Goal: Task Accomplishment & Management: Use online tool/utility

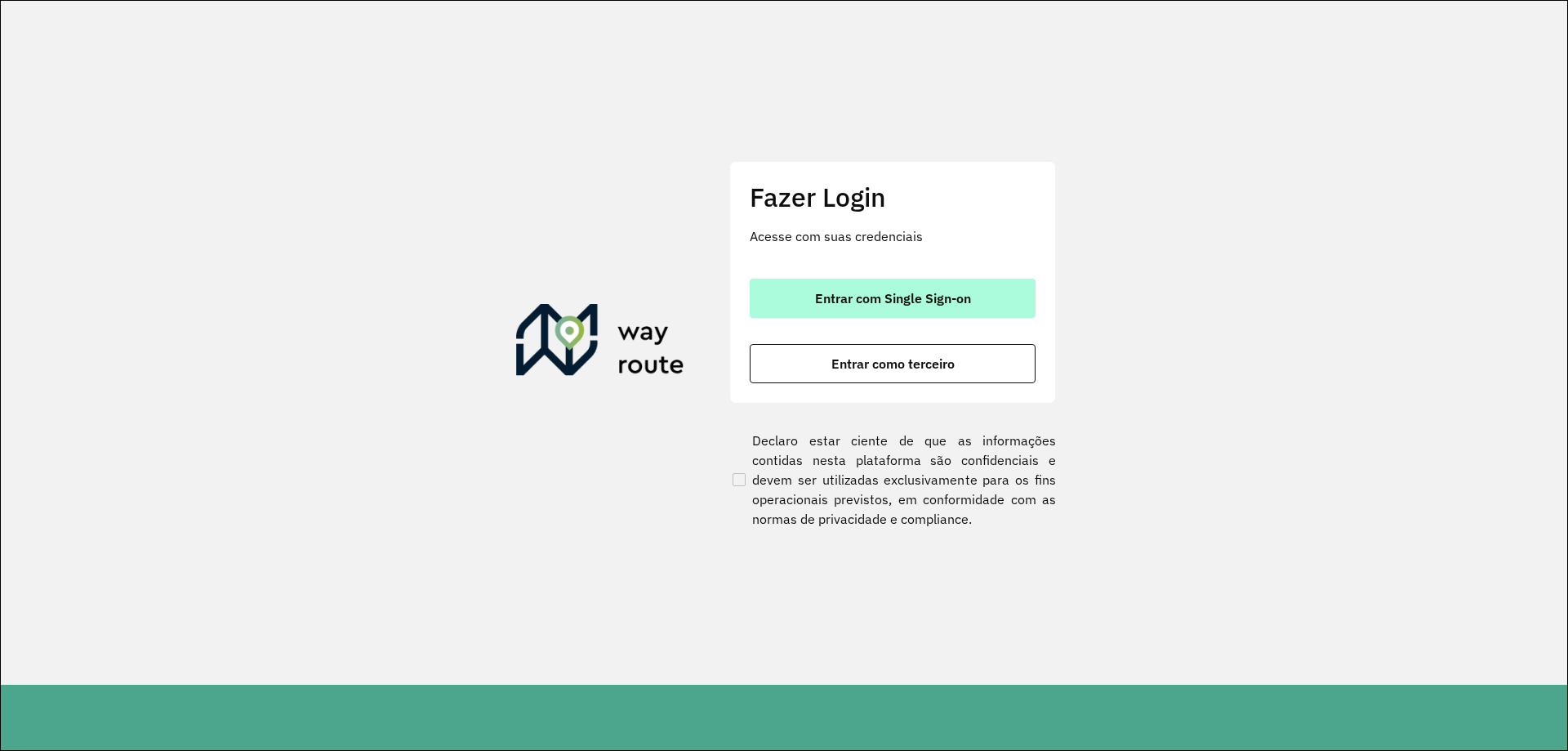
click at [899, 279] on button "Entrar com Single Sign-on" at bounding box center [893, 297] width 286 height 39
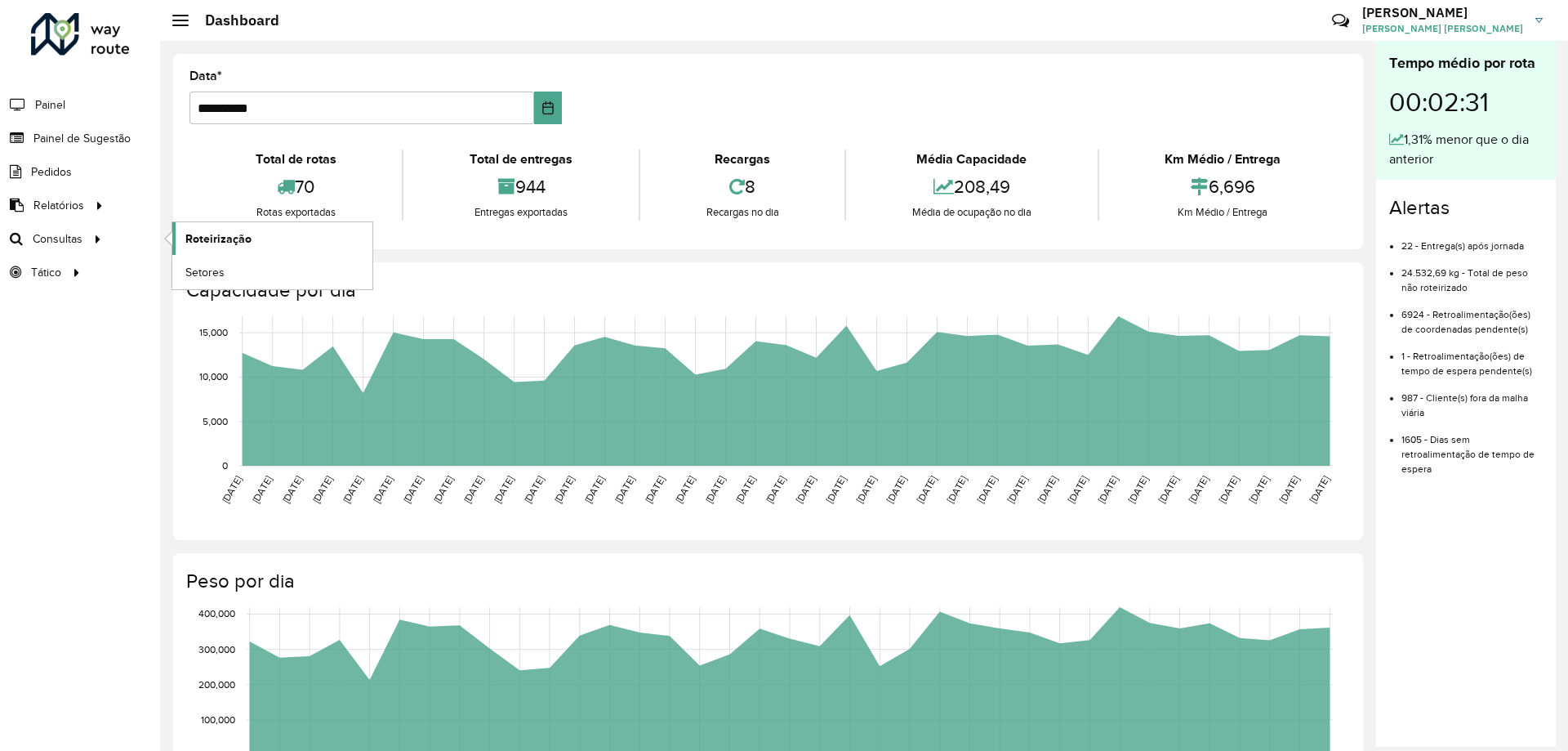
click at [189, 233] on span "Roteirização" at bounding box center [218, 238] width 67 height 17
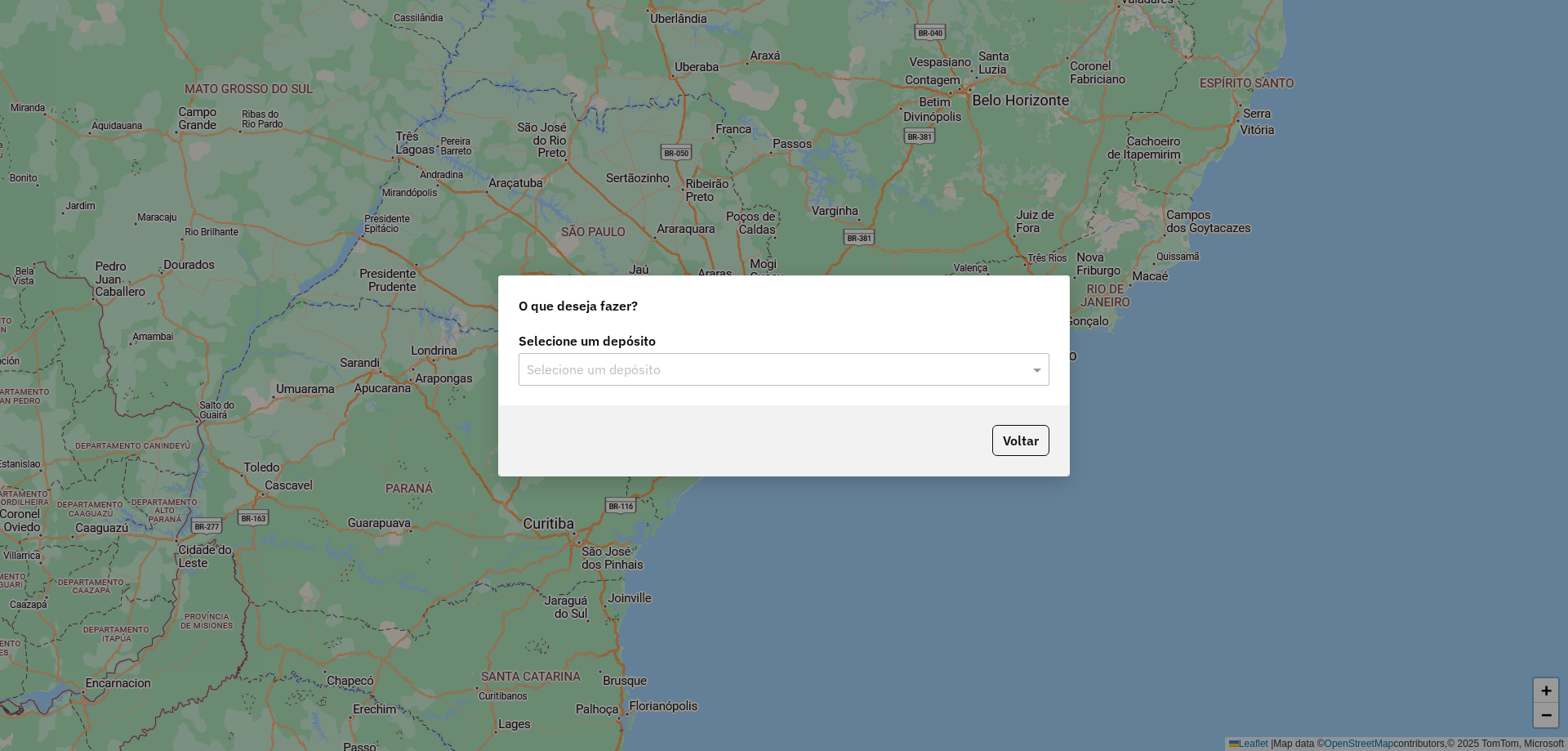
click at [770, 369] on input "text" at bounding box center [767, 371] width 482 height 20
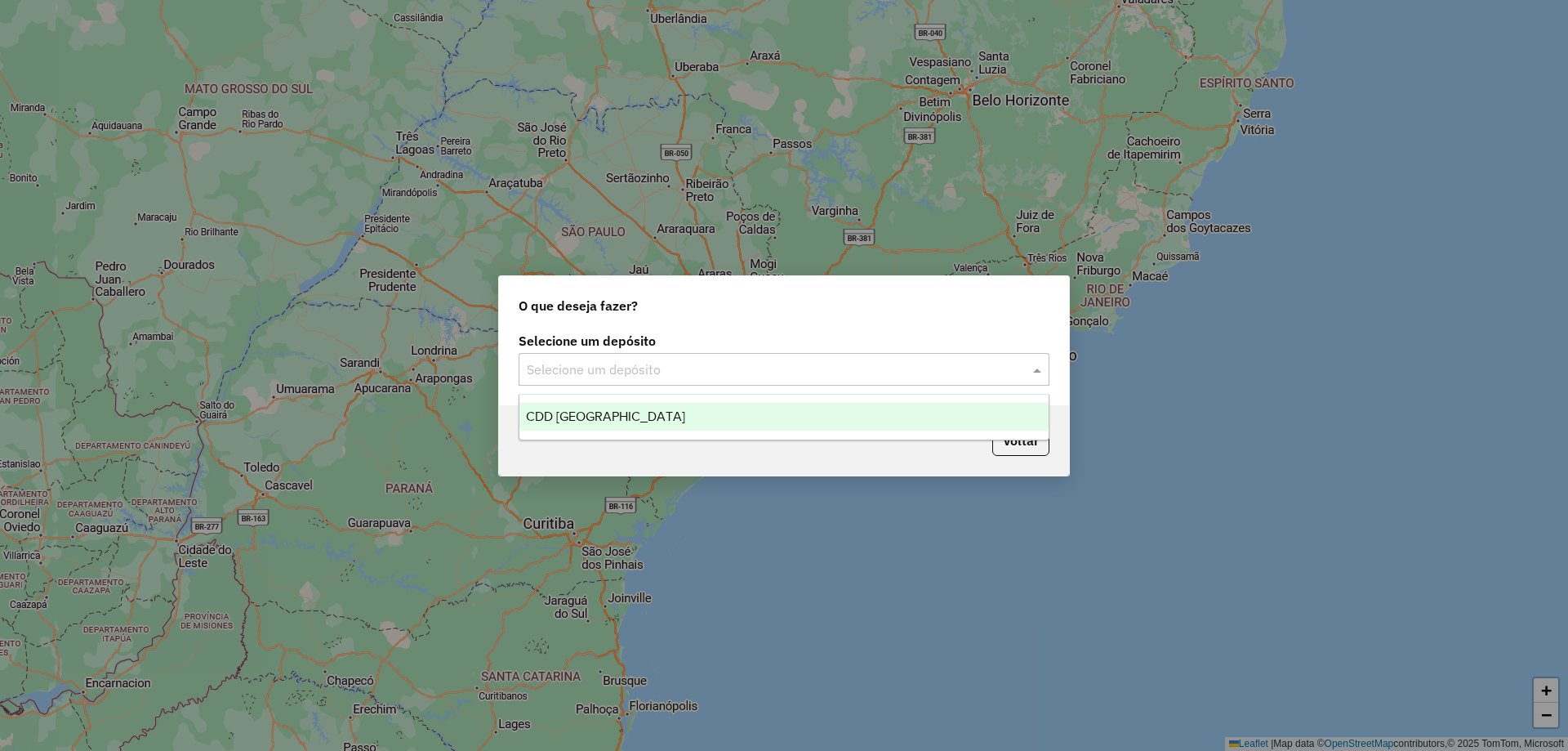
click at [683, 419] on div "CDD Curitiba" at bounding box center [784, 416] width 529 height 28
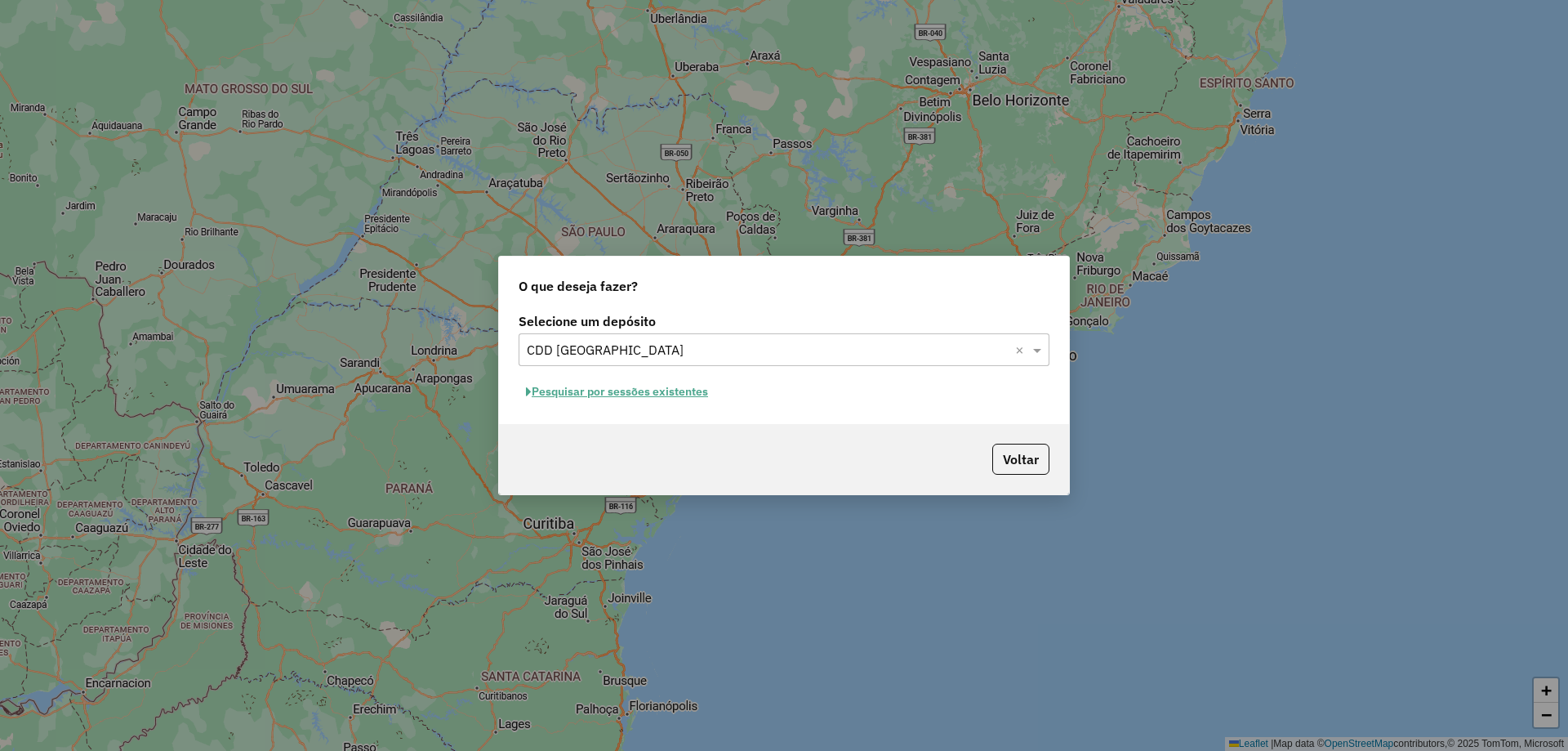
click at [658, 393] on button "Pesquisar por sessões existentes" at bounding box center [617, 391] width 197 height 25
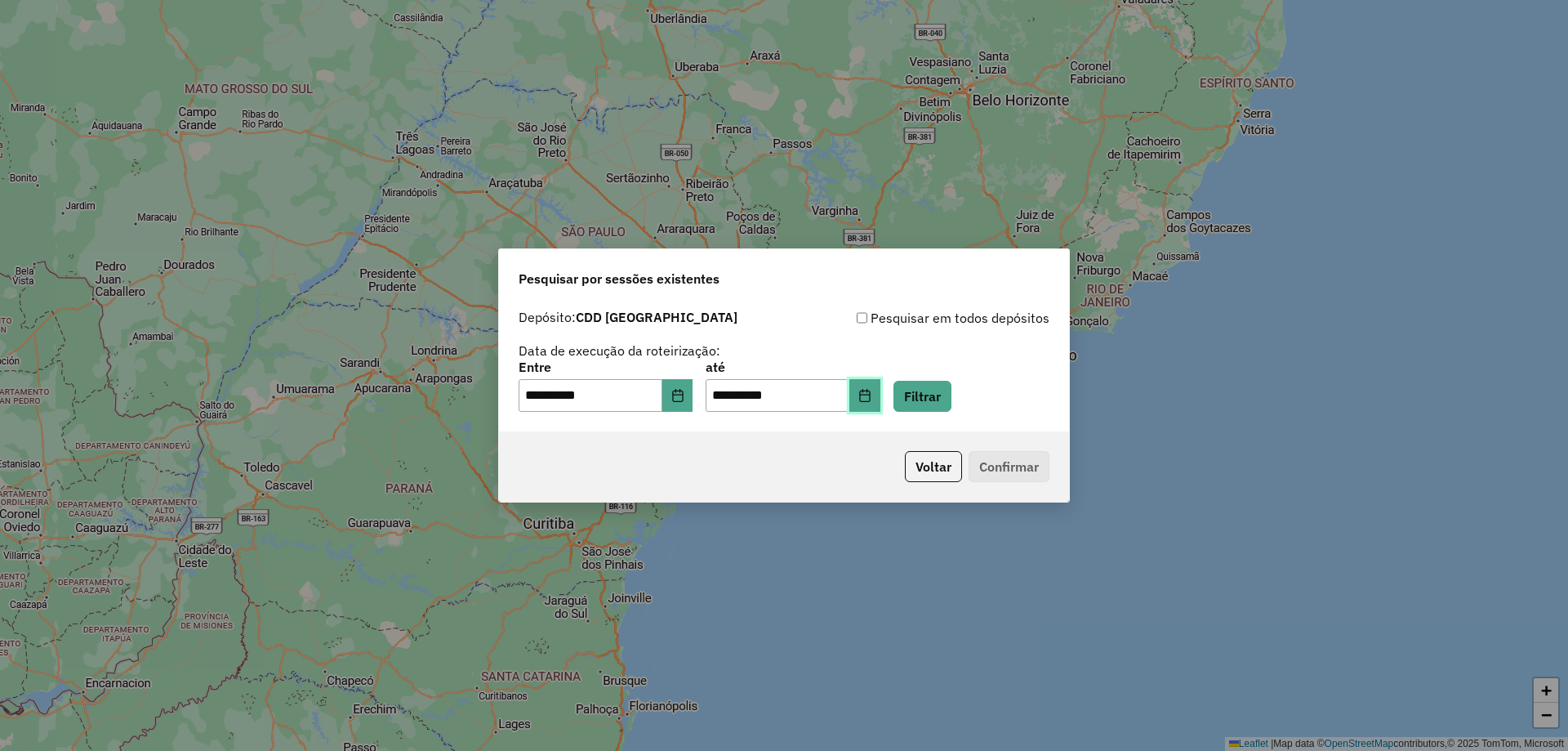
click at [880, 384] on button "Choose Date" at bounding box center [864, 395] width 31 height 33
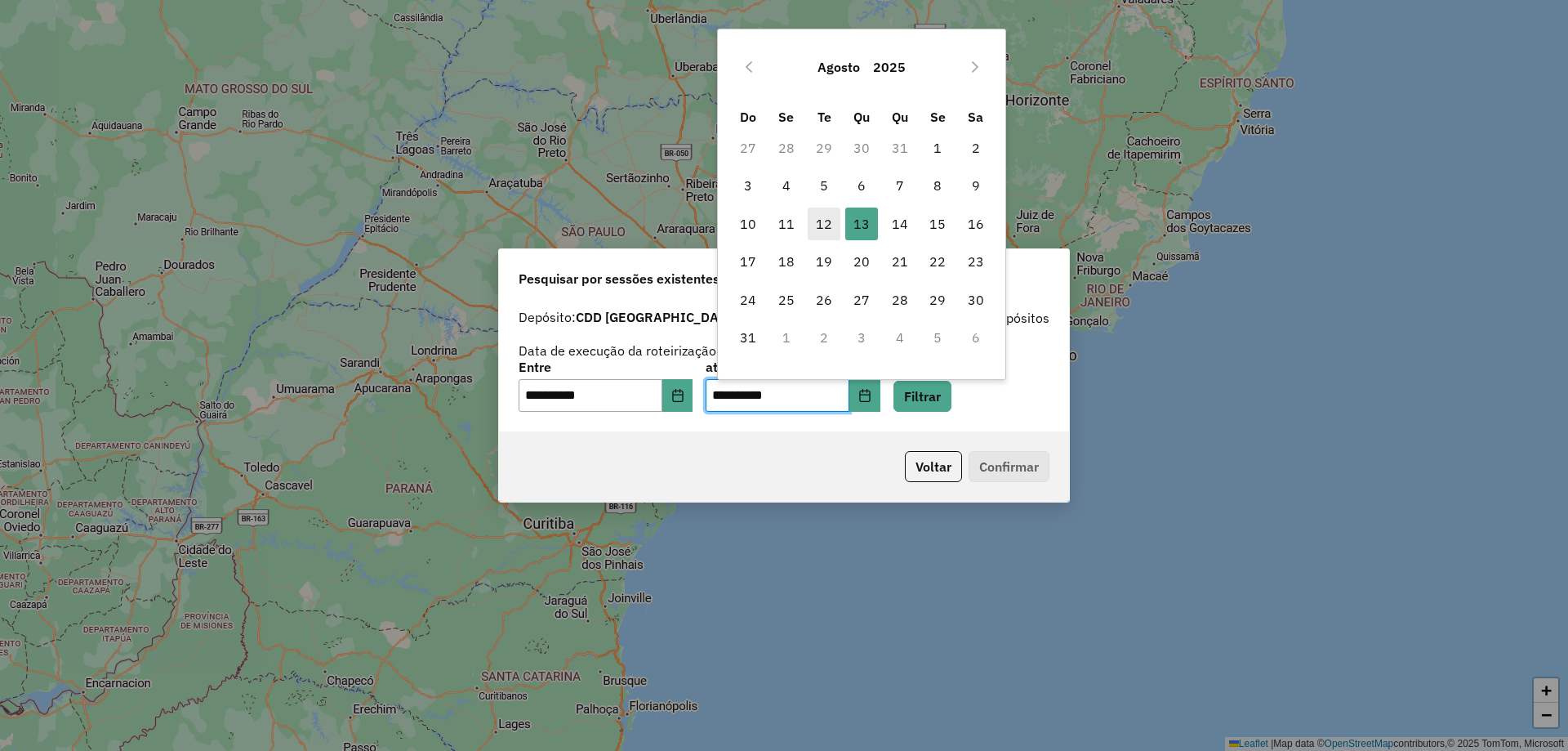
click at [824, 220] on span "12" at bounding box center [823, 224] width 33 height 33
type input "**********"
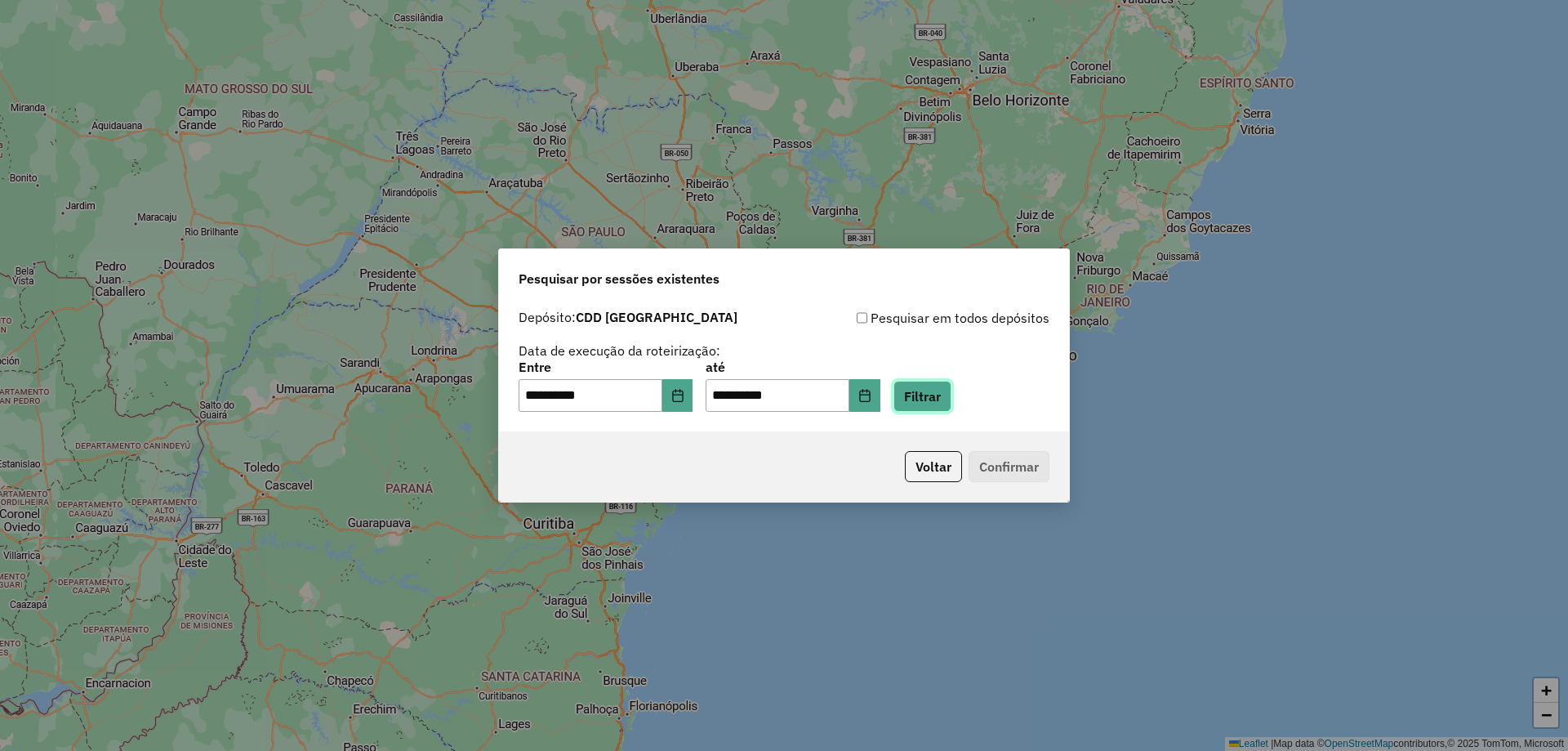
click at [936, 402] on button "Filtrar" at bounding box center [923, 395] width 58 height 31
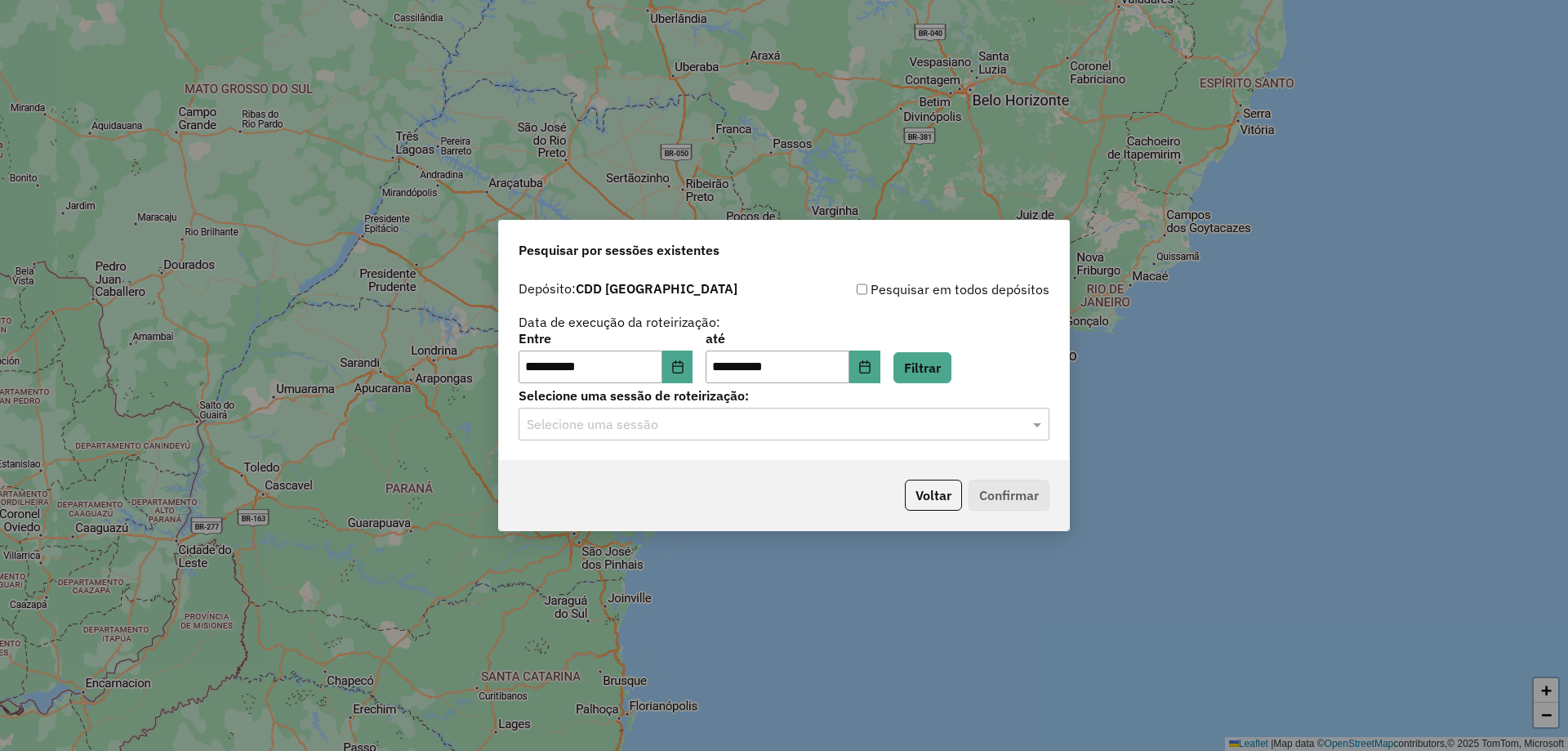
click at [660, 420] on input "text" at bounding box center [767, 425] width 482 height 20
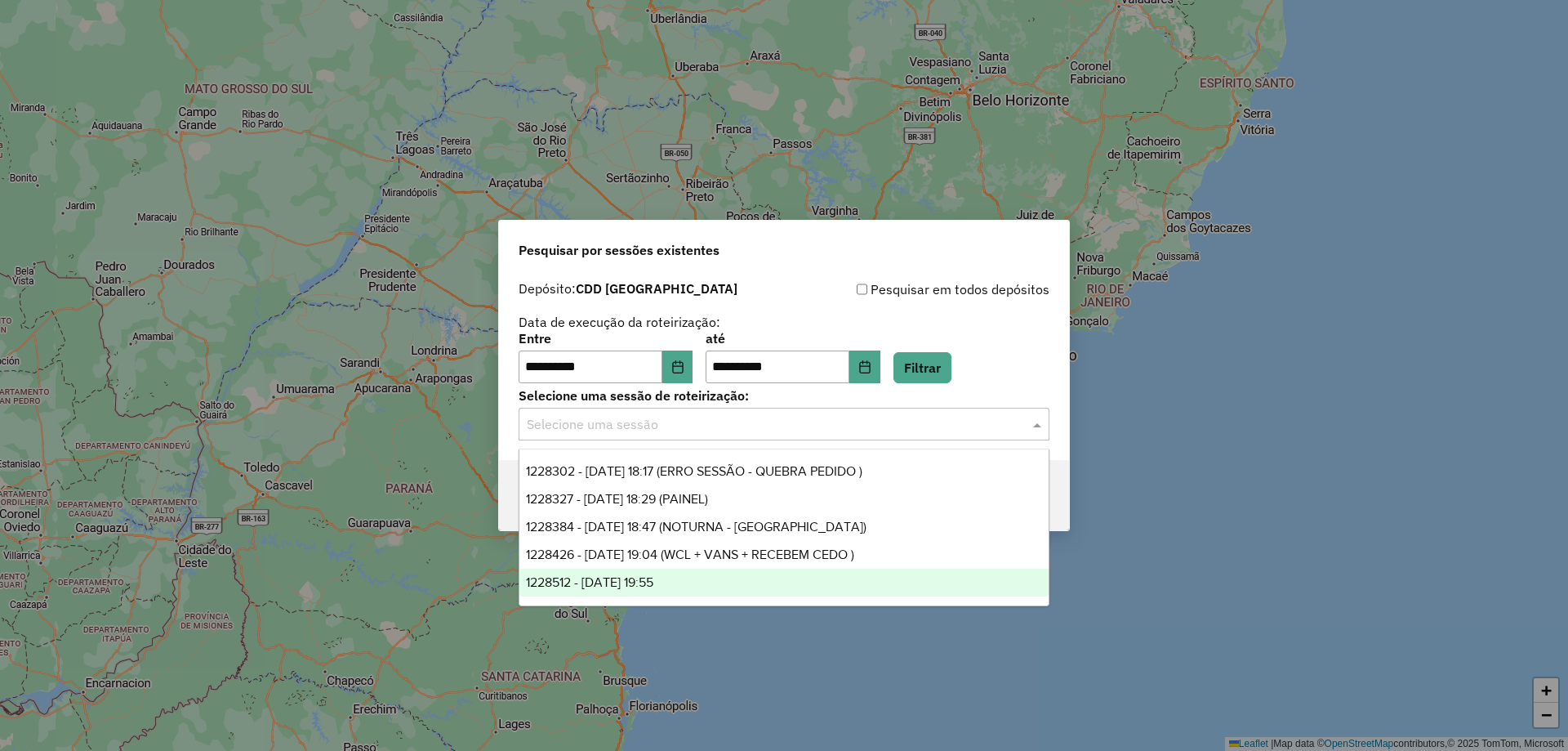
click at [653, 577] on span "1228512 - 12/08/2025 19:55" at bounding box center [590, 582] width 127 height 14
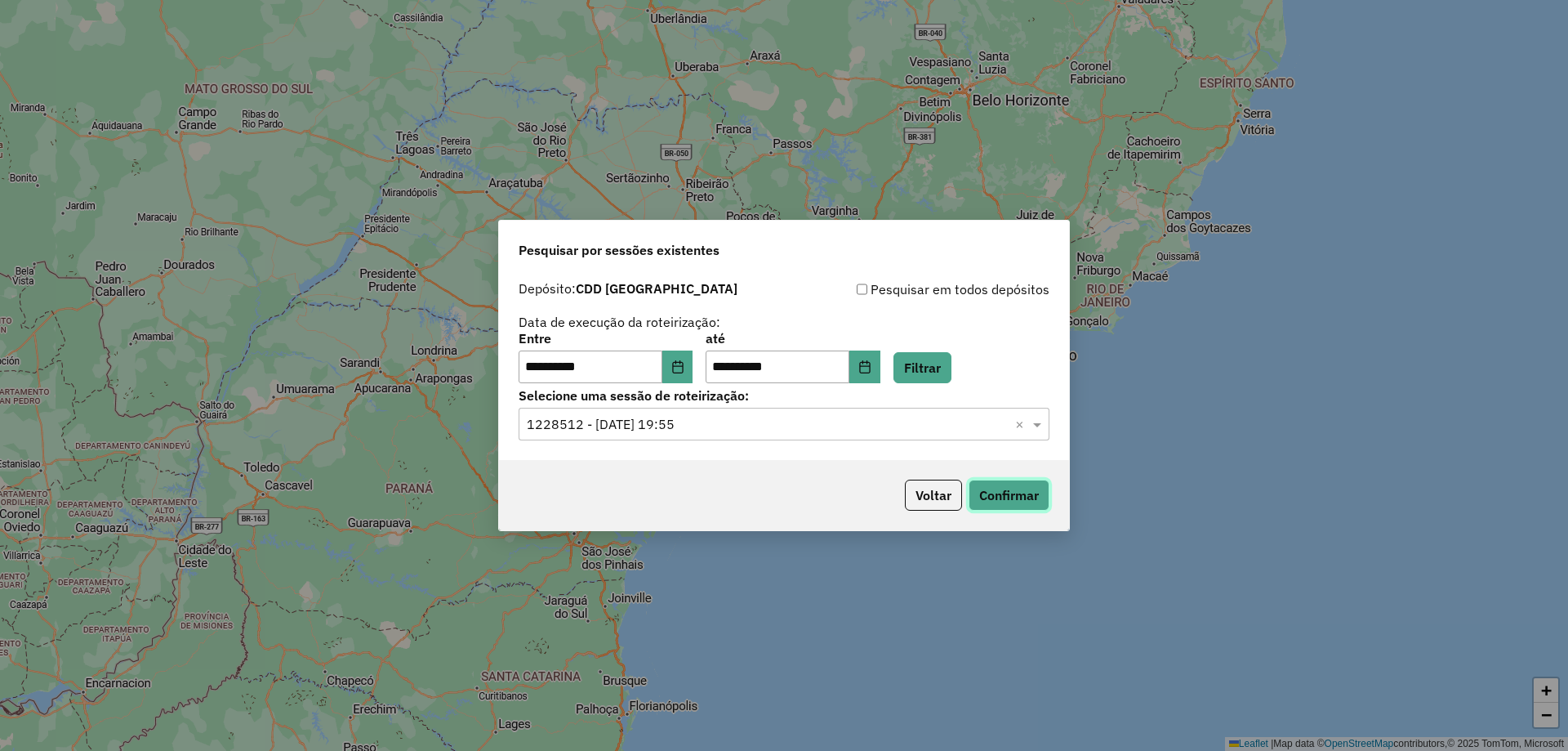
click at [999, 498] on button "Confirmar" at bounding box center [1008, 495] width 80 height 31
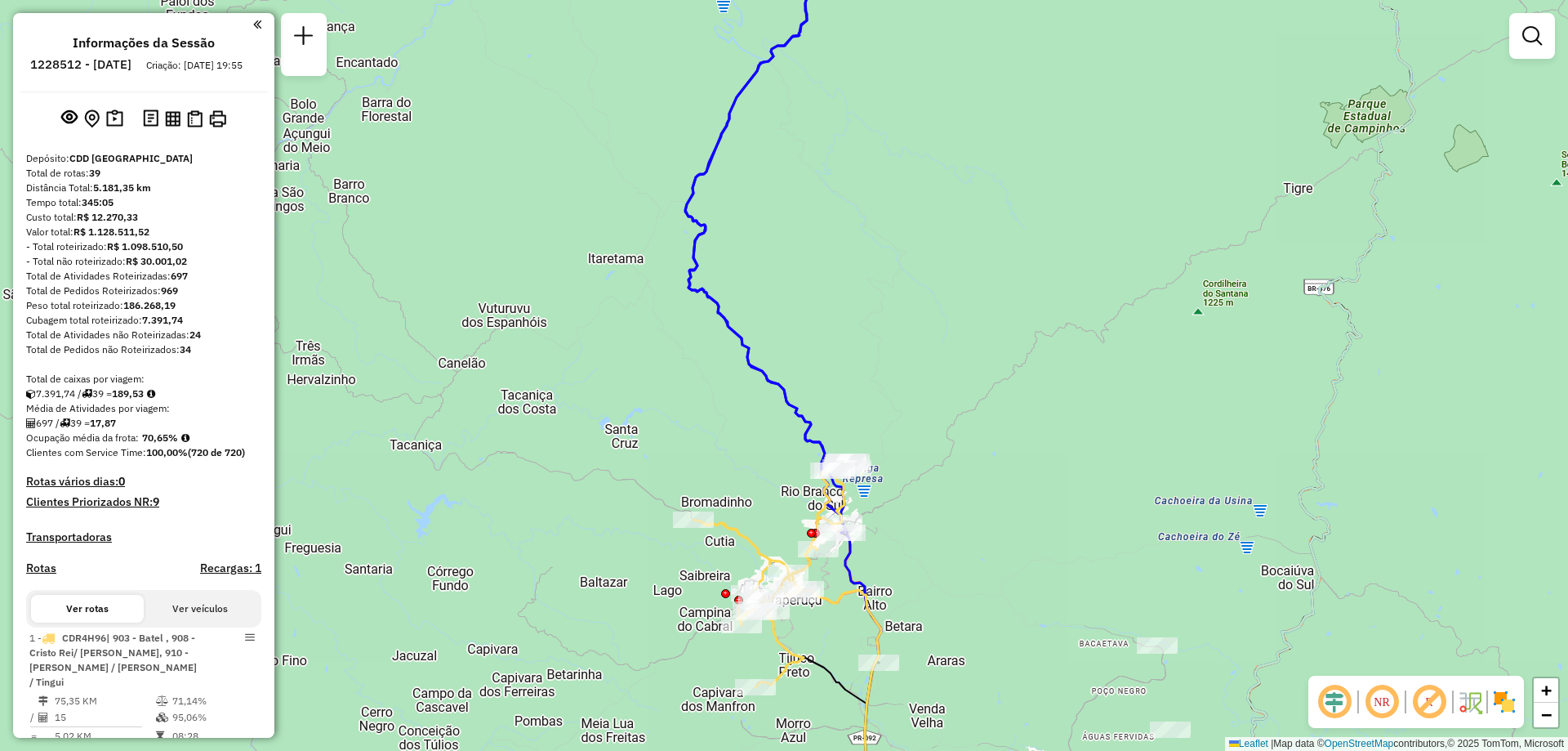
click at [825, 600] on icon at bounding box center [822, 706] width 117 height 238
select select "**********"
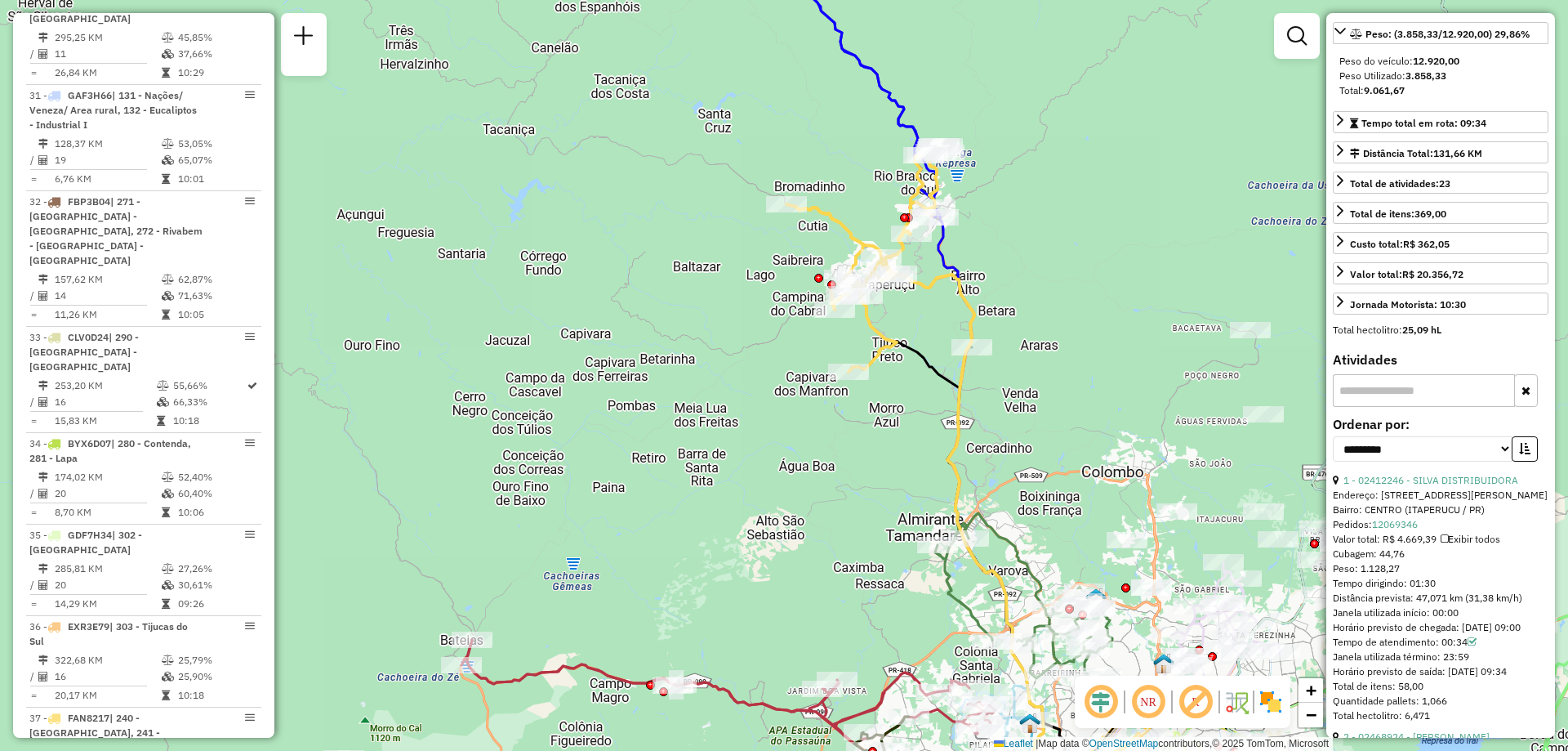
scroll to position [327, 0]
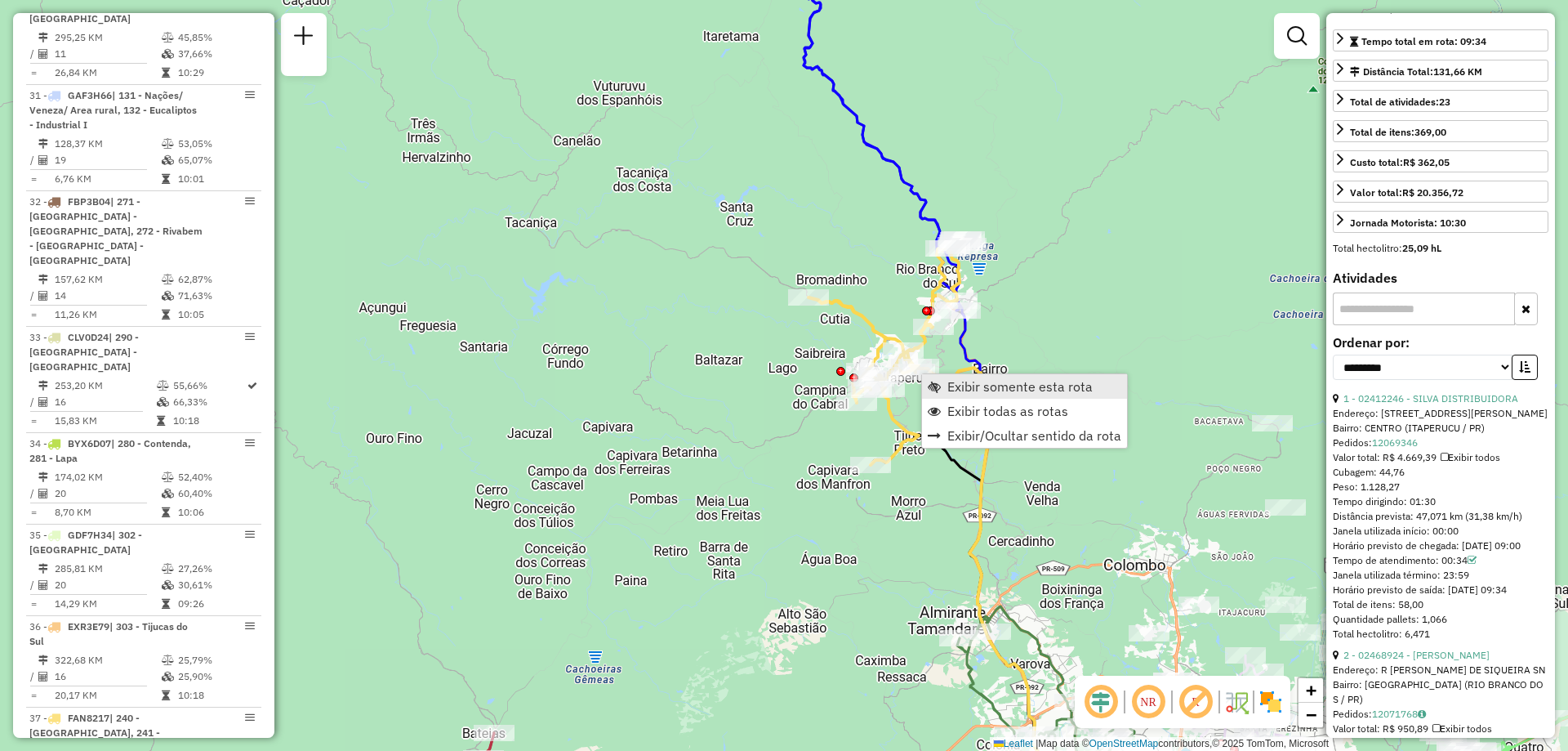
click at [972, 388] on span "Exibir somente esta rota" at bounding box center [1020, 385] width 145 height 13
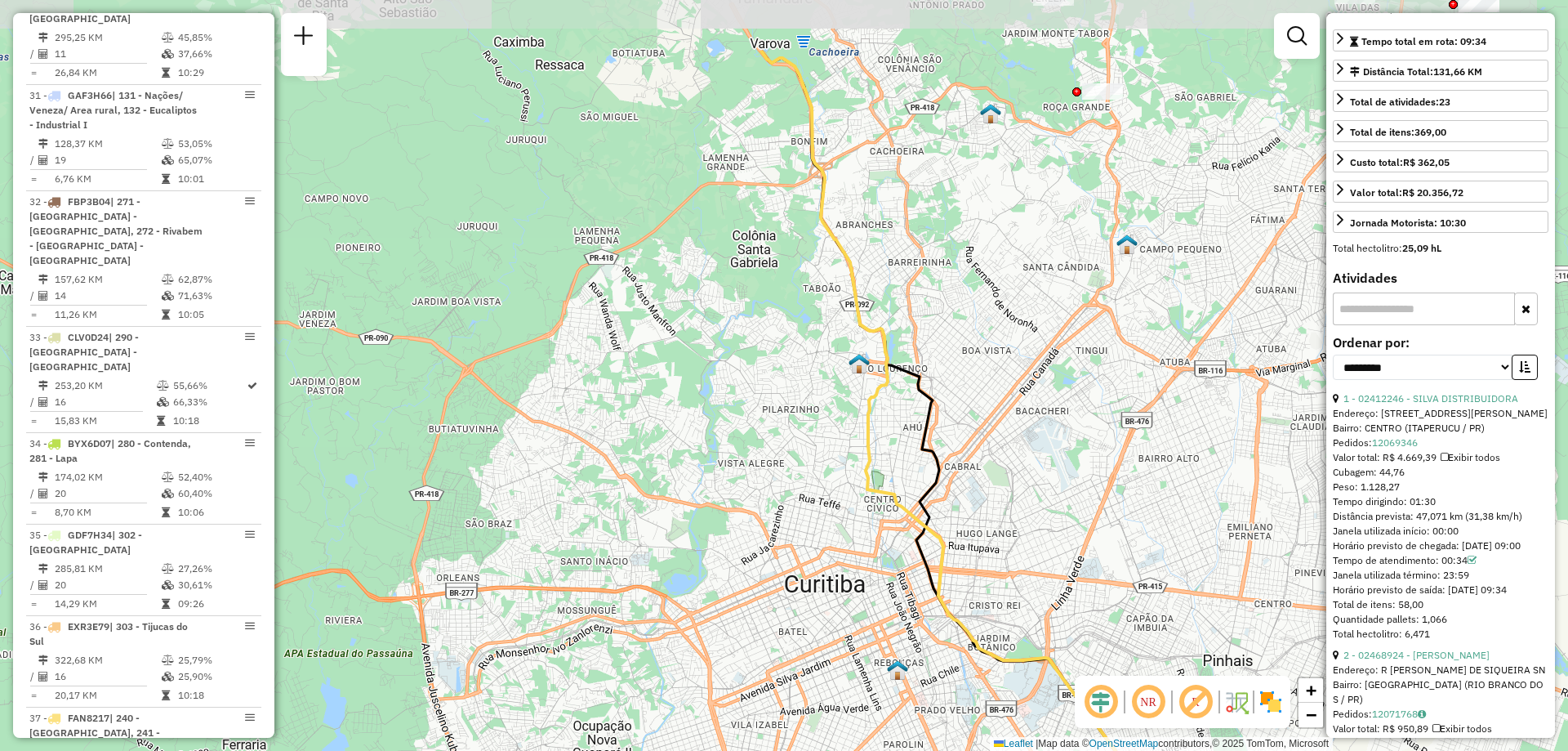
drag, startPoint x: 956, startPoint y: 350, endPoint x: 972, endPoint y: 476, distance: 127.0
click at [972, 476] on div "Janela de atendimento Grade de atendimento Capacidade Transportadoras Veículos …" at bounding box center [784, 376] width 1568 height 751
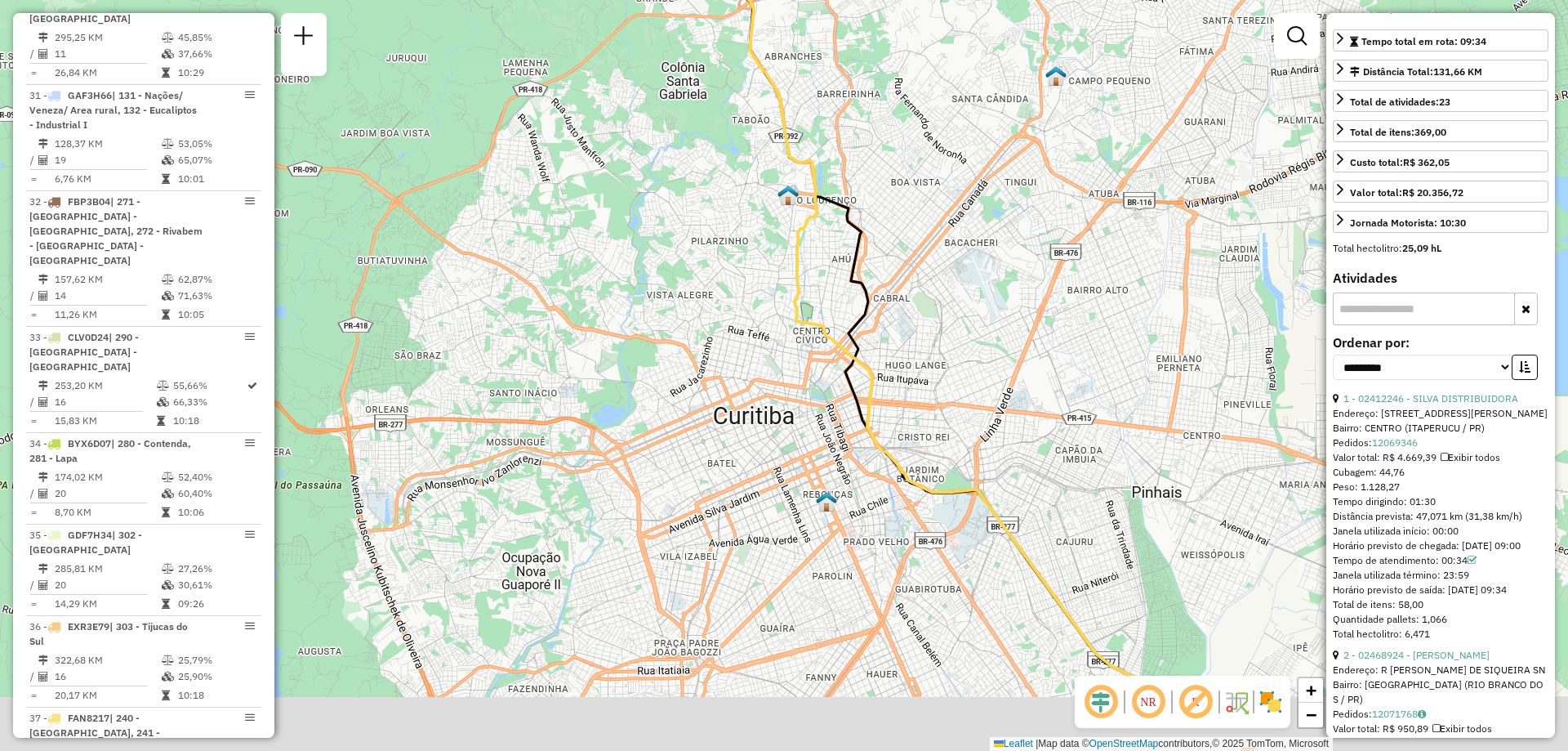
drag, startPoint x: 985, startPoint y: 593, endPoint x: 907, endPoint y: 440, distance: 171.7
click at [907, 440] on div "Janela de atendimento Grade de atendimento Capacidade Transportadoras Veículos …" at bounding box center [784, 376] width 1568 height 751
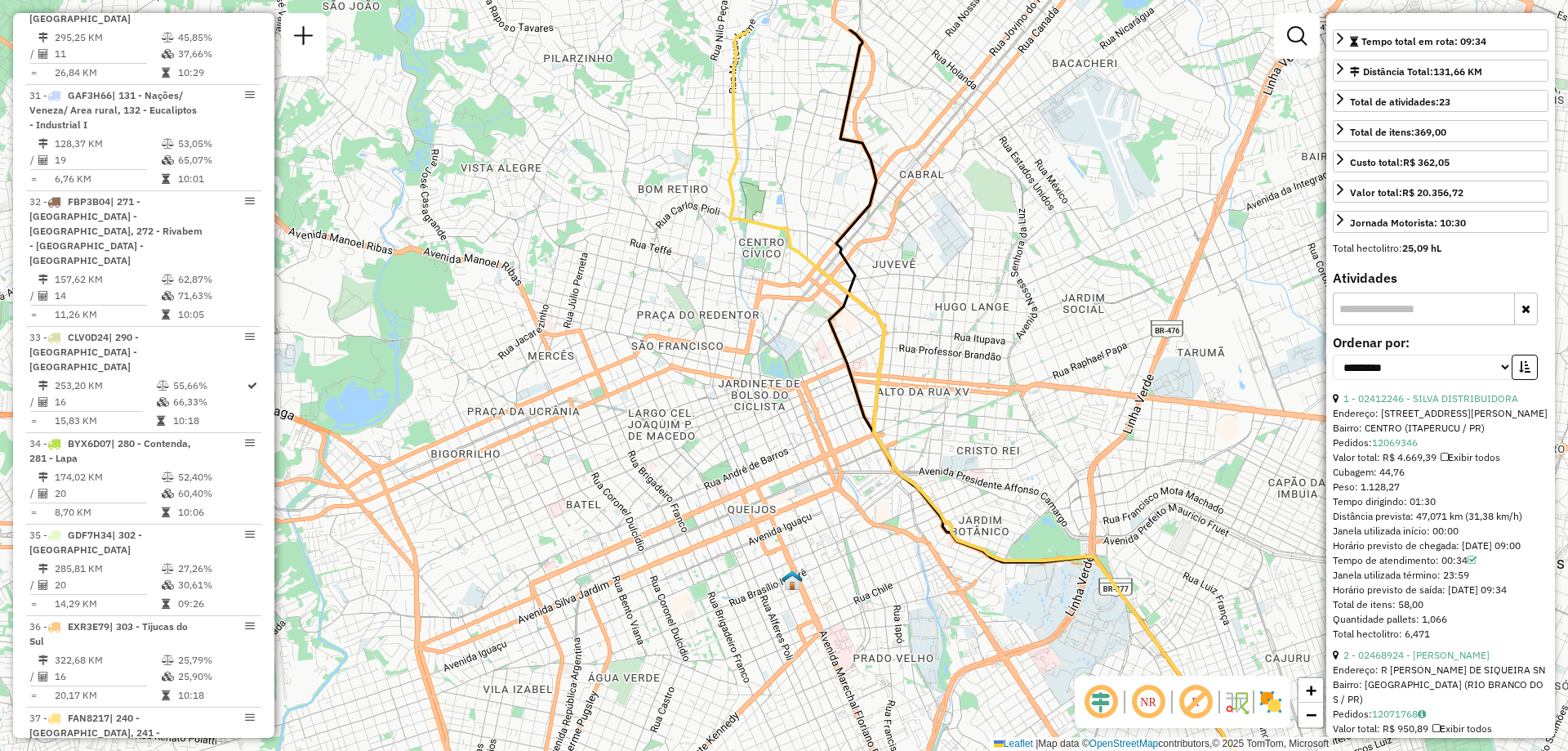
drag, startPoint x: 861, startPoint y: 309, endPoint x: 862, endPoint y: 413, distance: 104.0
click at [862, 413] on icon at bounding box center [1117, 480] width 577 height 901
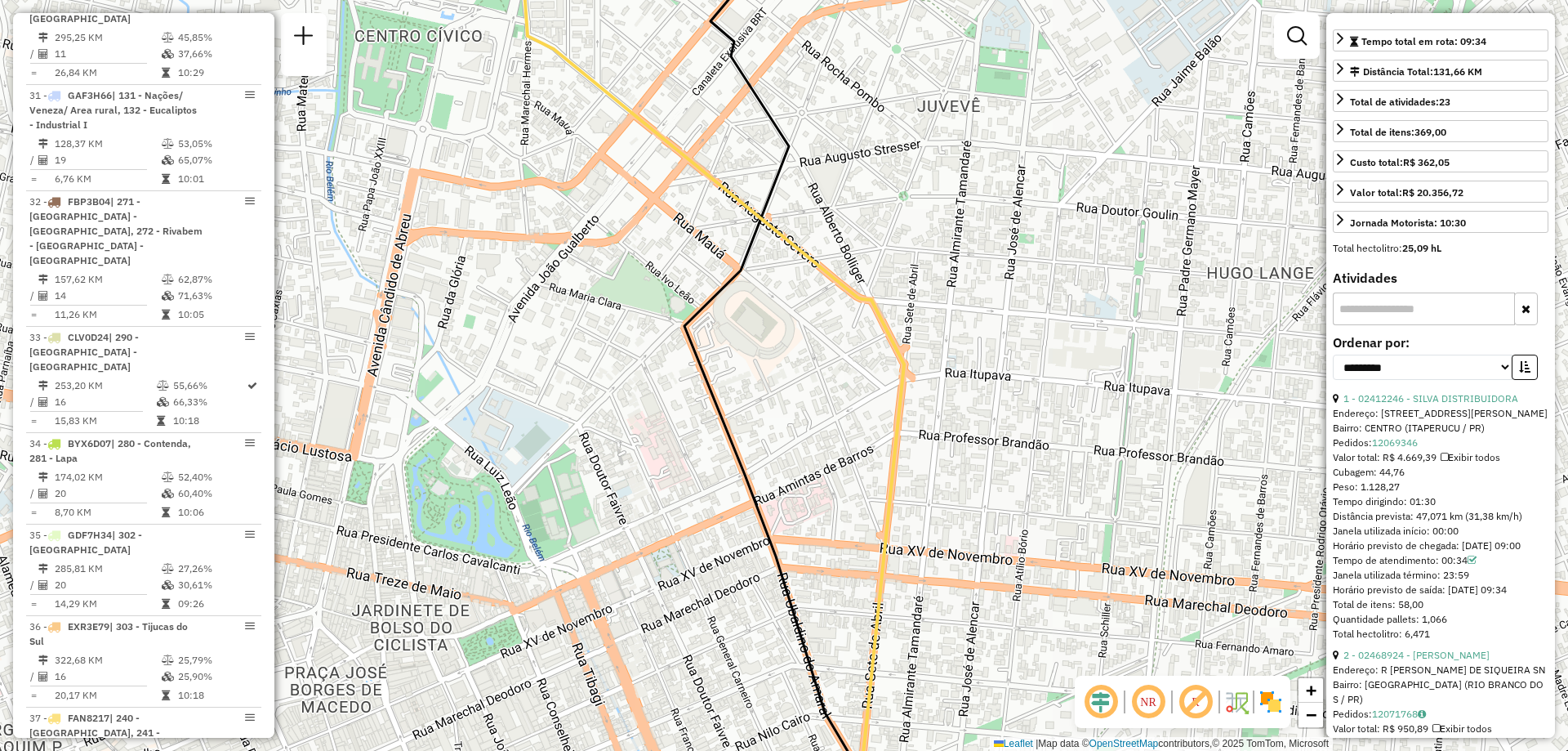
drag, startPoint x: 772, startPoint y: 234, endPoint x: 771, endPoint y: 285, distance: 51.0
click at [771, 285] on div "Janela de atendimento Grade de atendimento Capacidade Transportadoras Veículos …" at bounding box center [784, 376] width 1568 height 751
click at [967, 338] on div "Janela de atendimento Grade de atendimento Capacidade Transportadoras Veículos …" at bounding box center [784, 376] width 1568 height 751
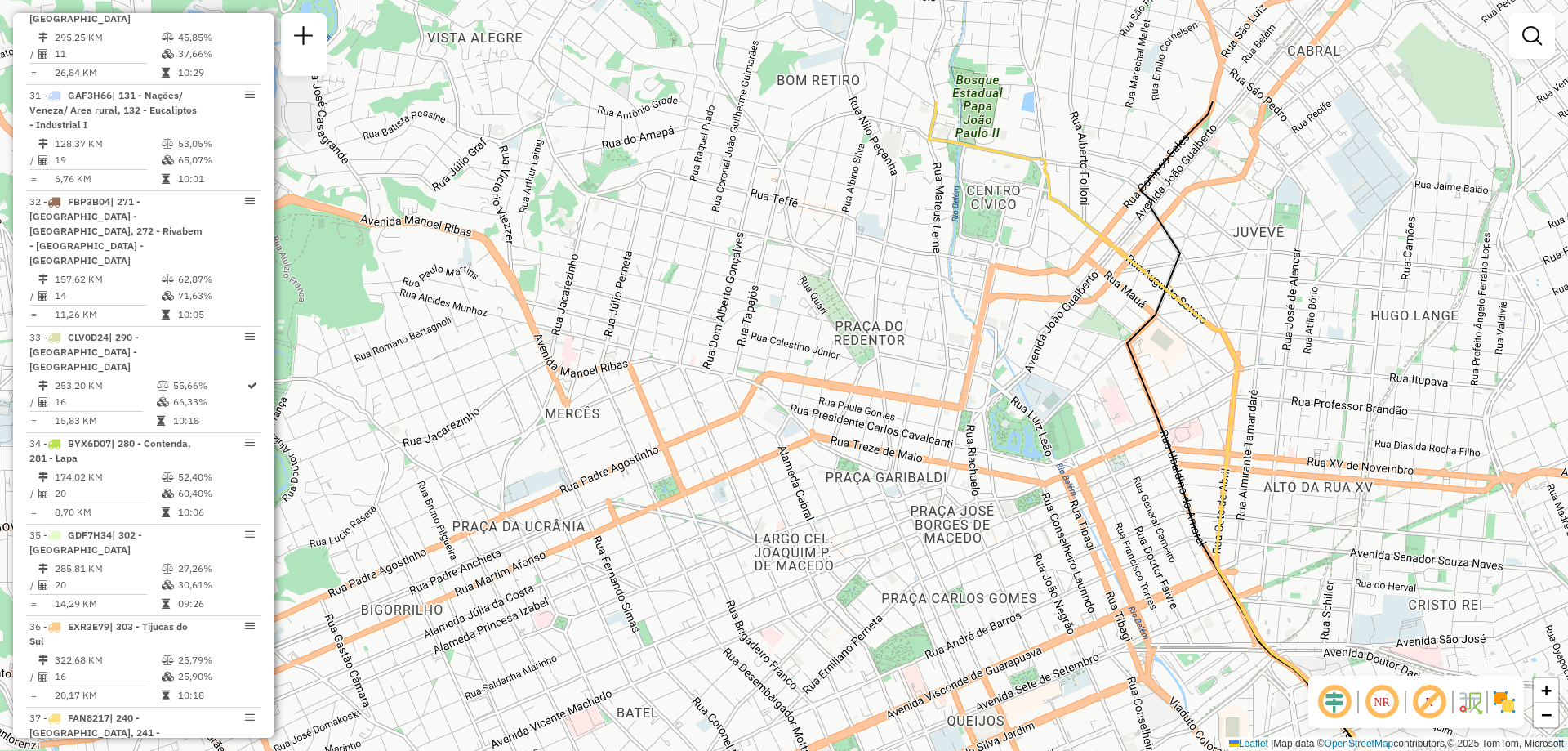
drag, startPoint x: 986, startPoint y: 337, endPoint x: 1029, endPoint y: 458, distance: 128.4
click at [1029, 458] on div "Janela de atendimento Grade de atendimento Capacidade Transportadoras Veículos …" at bounding box center [784, 376] width 1568 height 751
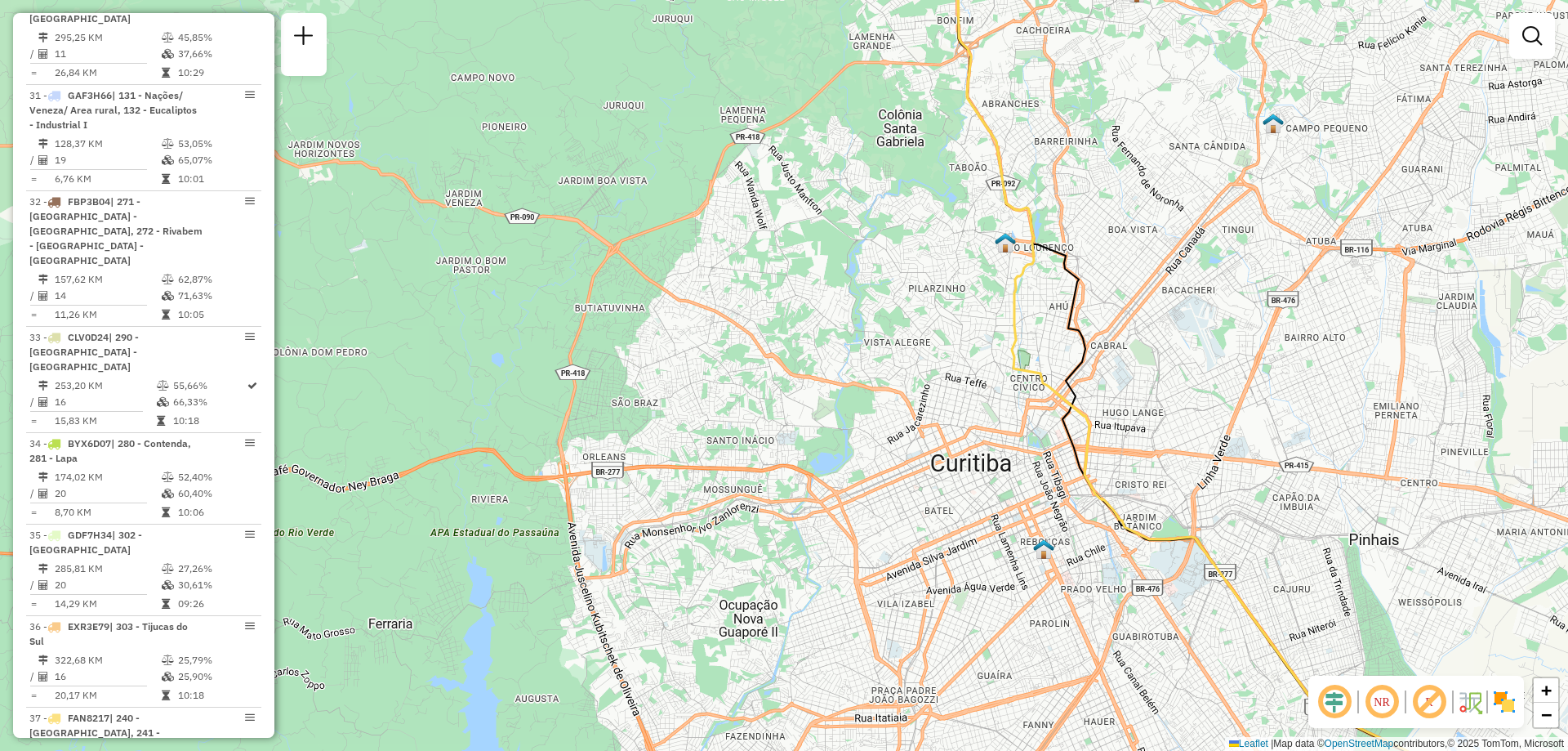
drag, startPoint x: 981, startPoint y: 283, endPoint x: 988, endPoint y: 341, distance: 58.4
click at [988, 341] on div "Janela de atendimento Grade de atendimento Capacidade Transportadoras Veículos …" at bounding box center [784, 376] width 1568 height 751
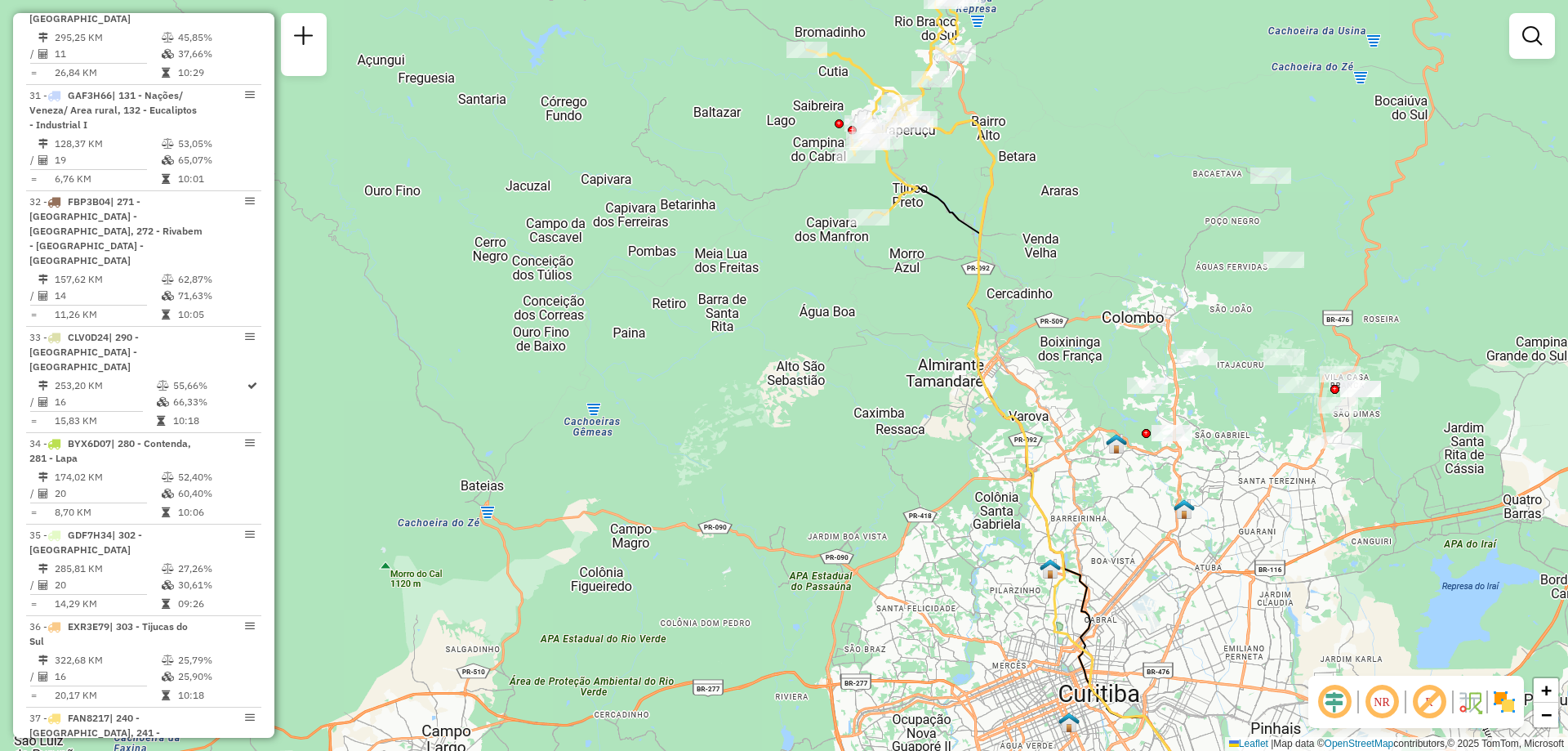
click at [946, 134] on icon at bounding box center [1067, 471] width 379 height 708
select select "**********"
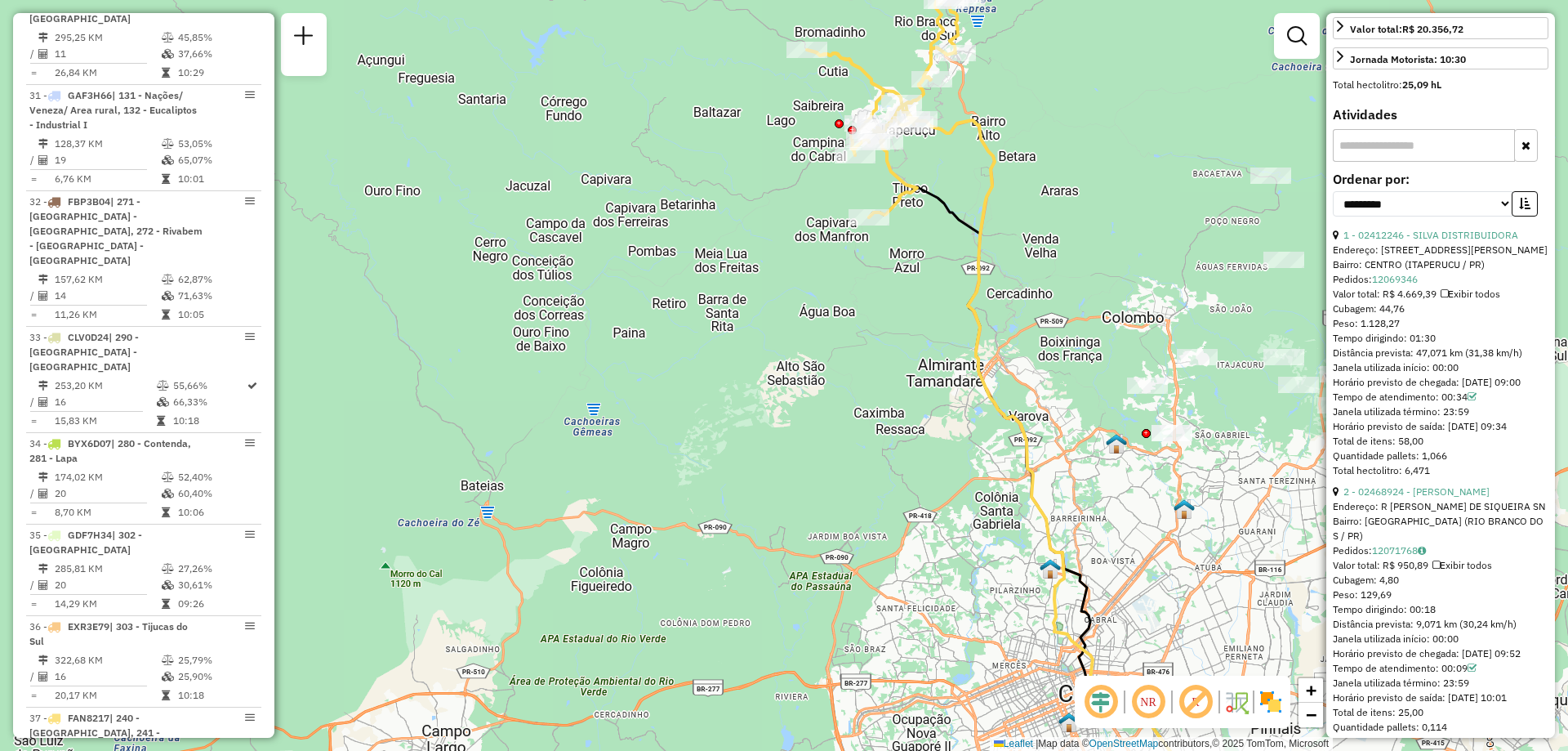
scroll to position [654, 0]
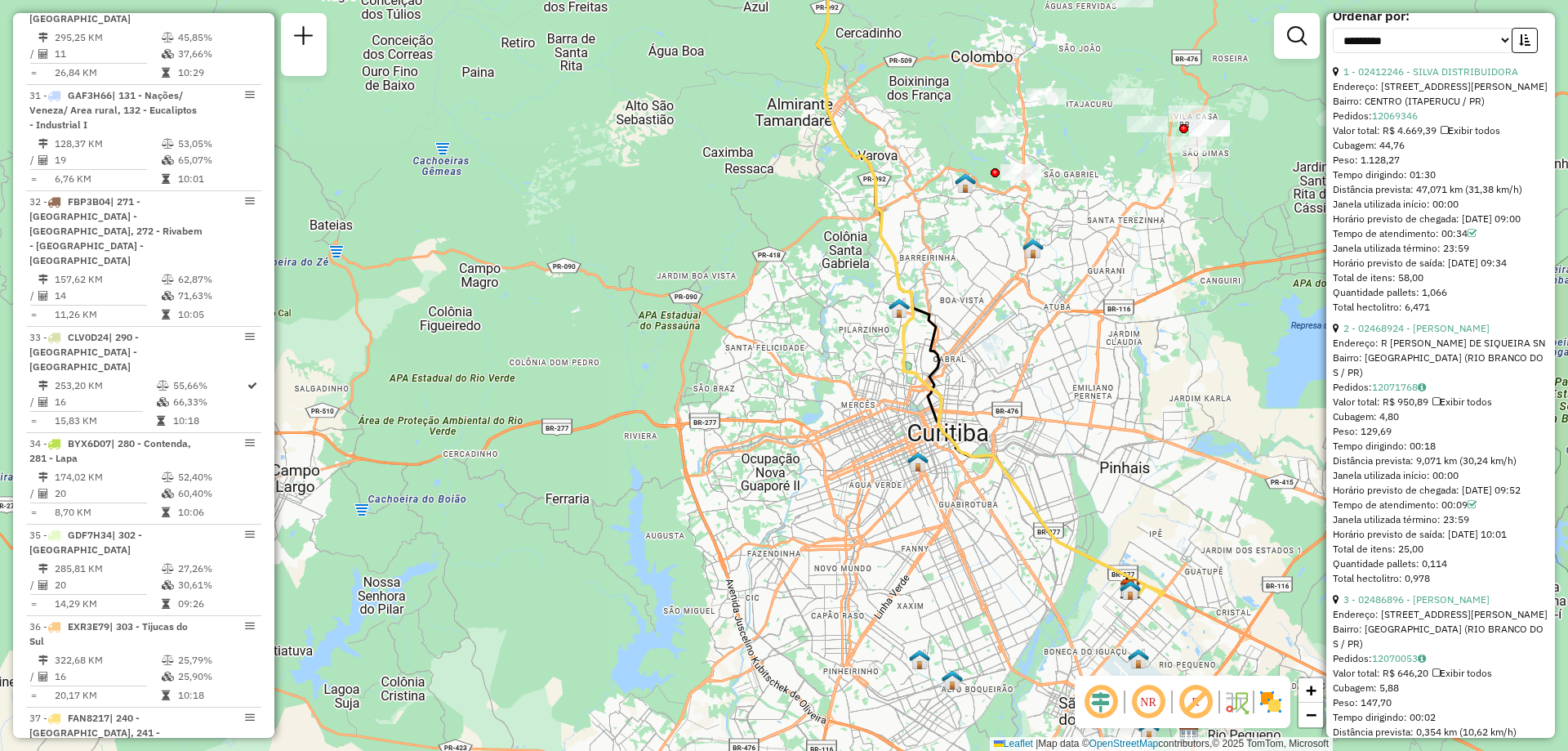
drag, startPoint x: 975, startPoint y: 380, endPoint x: 987, endPoint y: 399, distance: 22.5
click at [987, 399] on div "Janela de atendimento Grade de atendimento Capacidade Transportadoras Veículos …" at bounding box center [784, 376] width 1568 height 751
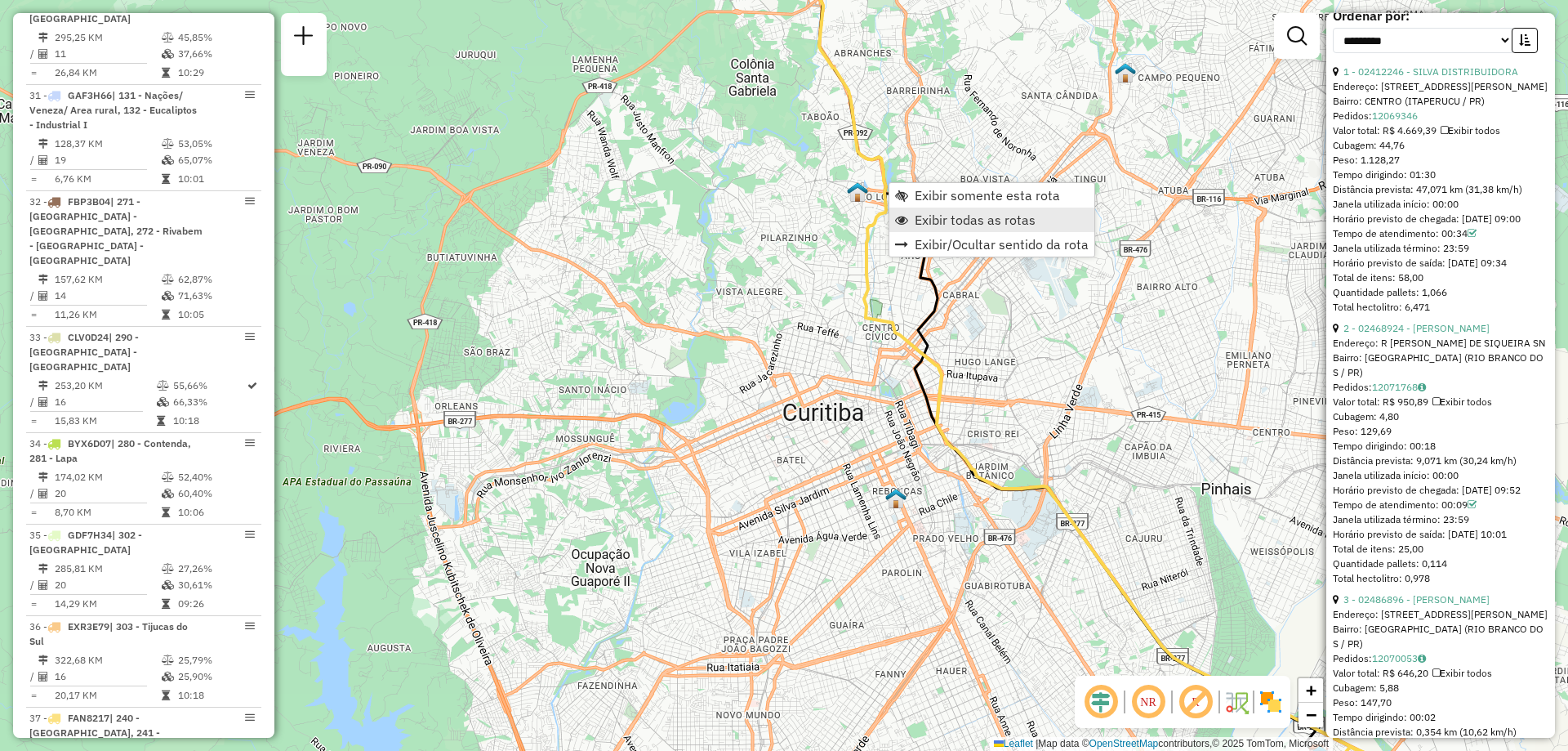
click at [947, 219] on span "Exibir todas as rotas" at bounding box center [975, 220] width 121 height 13
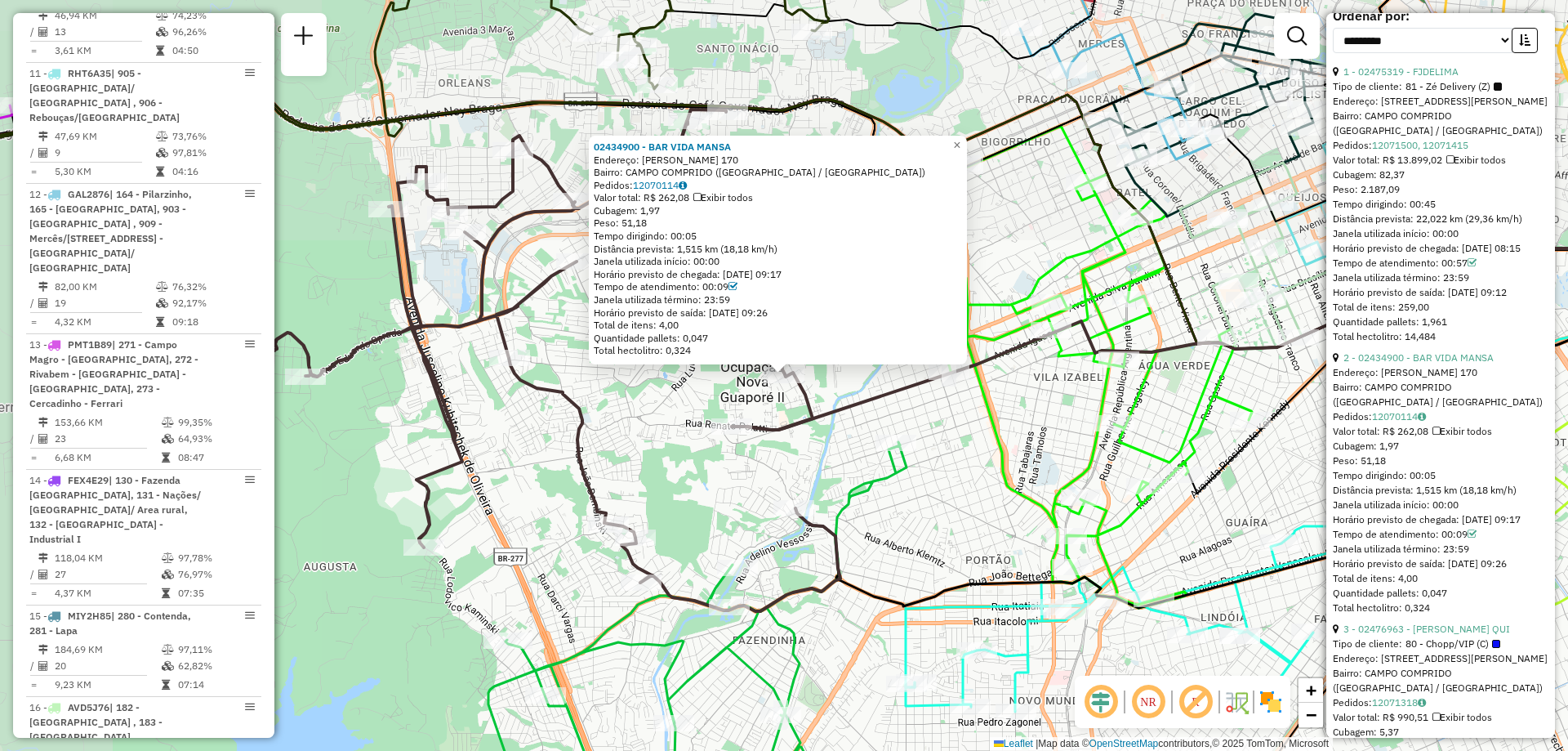
scroll to position [841, 0]
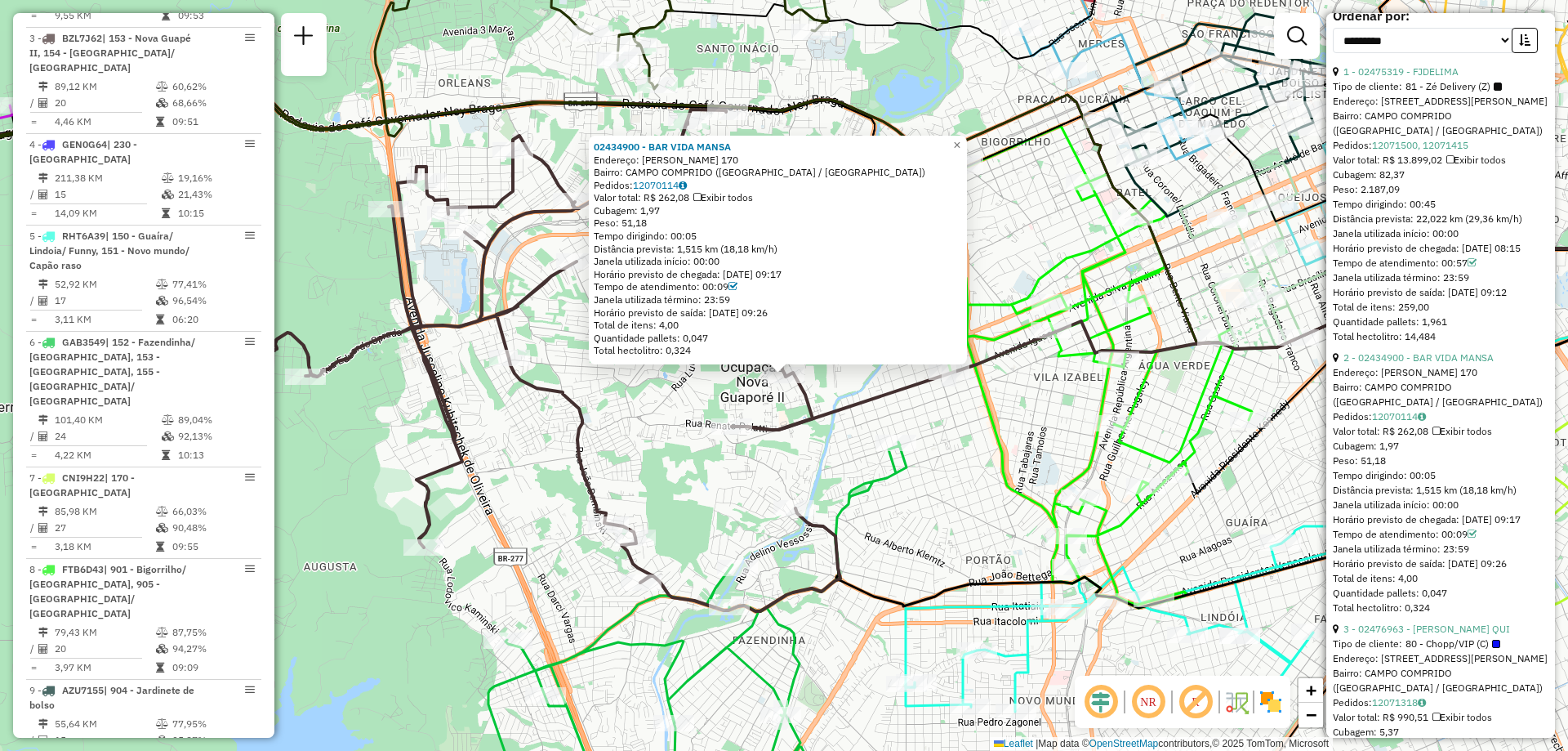
click at [964, 468] on div "02434900 - BAR VIDA MANSA Endereço: LOURENCO TULETZKI 170 Bairro: CAMPO COMPRID…" at bounding box center [784, 376] width 1568 height 751
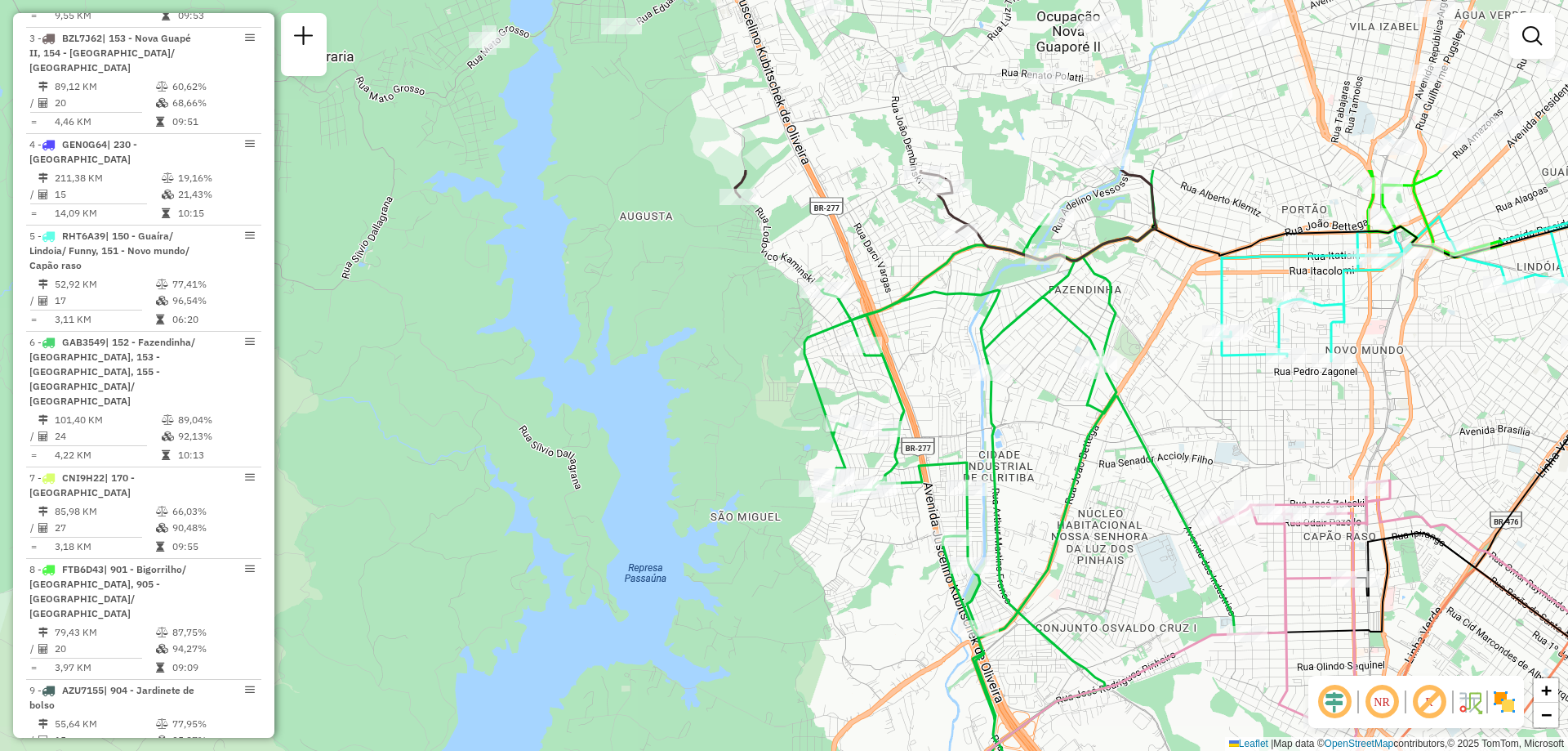
drag, startPoint x: 1036, startPoint y: 342, endPoint x: 1066, endPoint y: 593, distance: 252.8
click at [1066, 593] on div "Janela de atendimento Grade de atendimento Capacidade Transportadoras Veículos …" at bounding box center [784, 376] width 1568 height 751
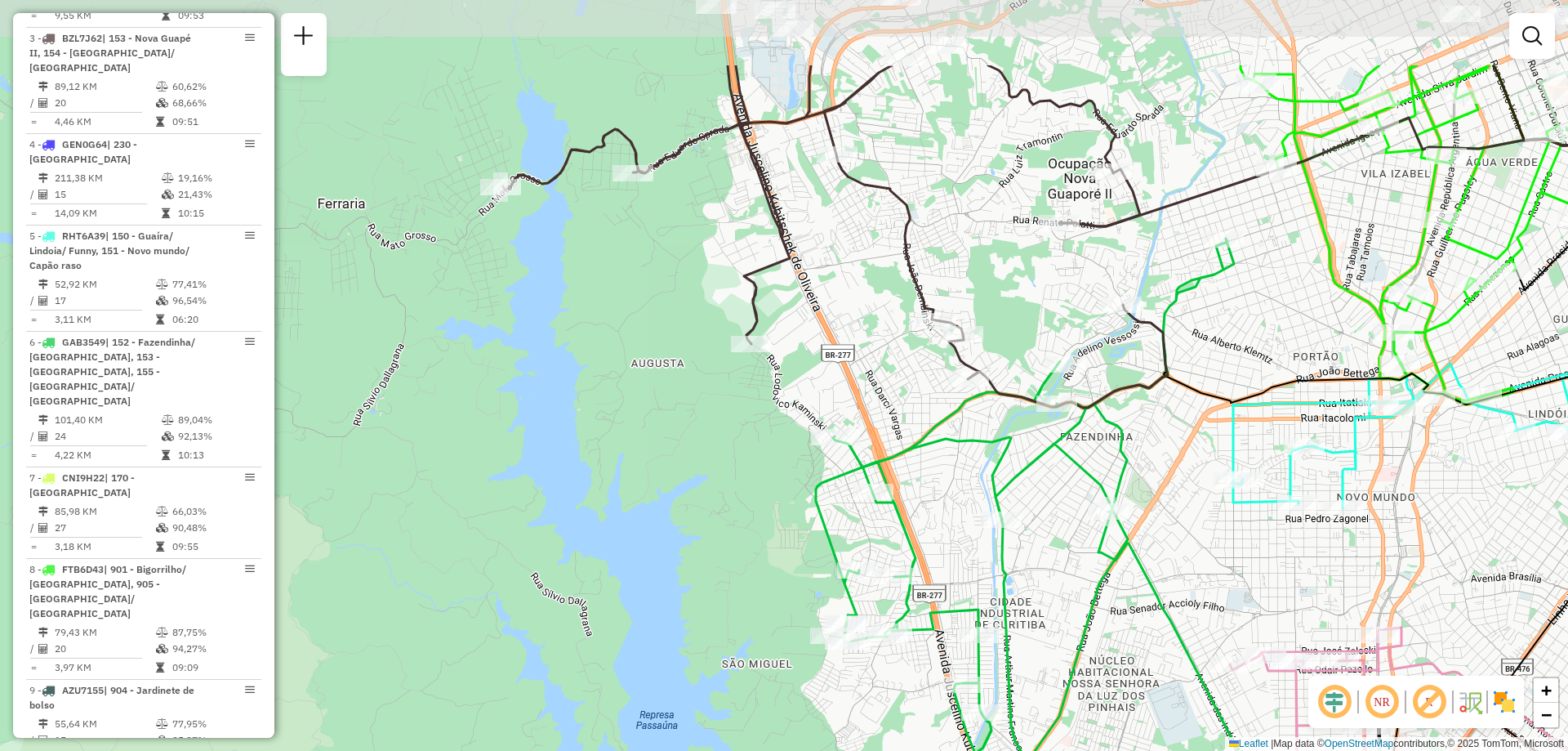
drag, startPoint x: 1087, startPoint y: 452, endPoint x: 1099, endPoint y: 594, distance: 142.5
click at [1099, 594] on icon at bounding box center [1038, 602] width 443 height 728
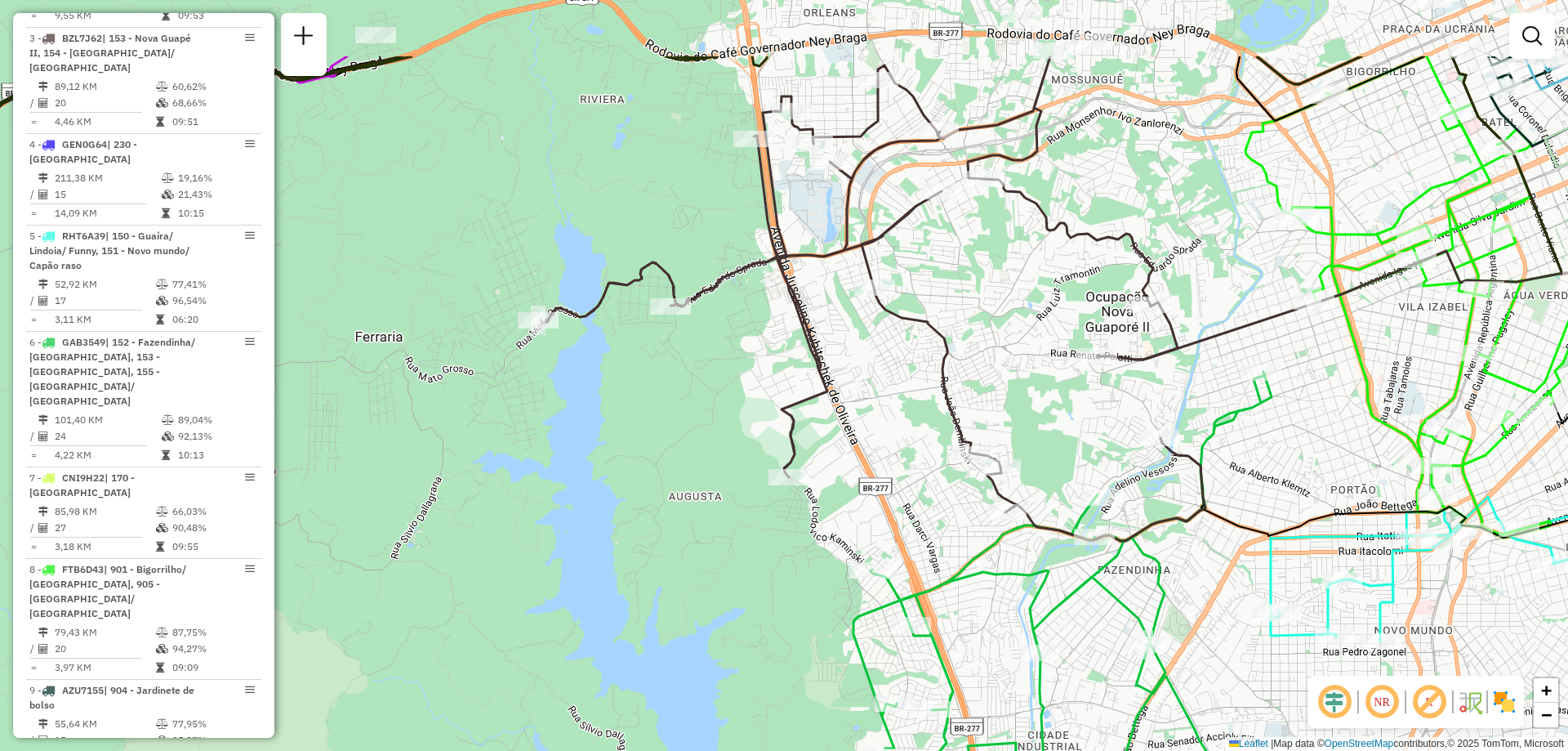
drag, startPoint x: 696, startPoint y: 386, endPoint x: 733, endPoint y: 518, distance: 137.1
click at [733, 518] on div "Janela de atendimento Grade de atendimento Capacidade Transportadoras Veículos …" at bounding box center [784, 376] width 1568 height 751
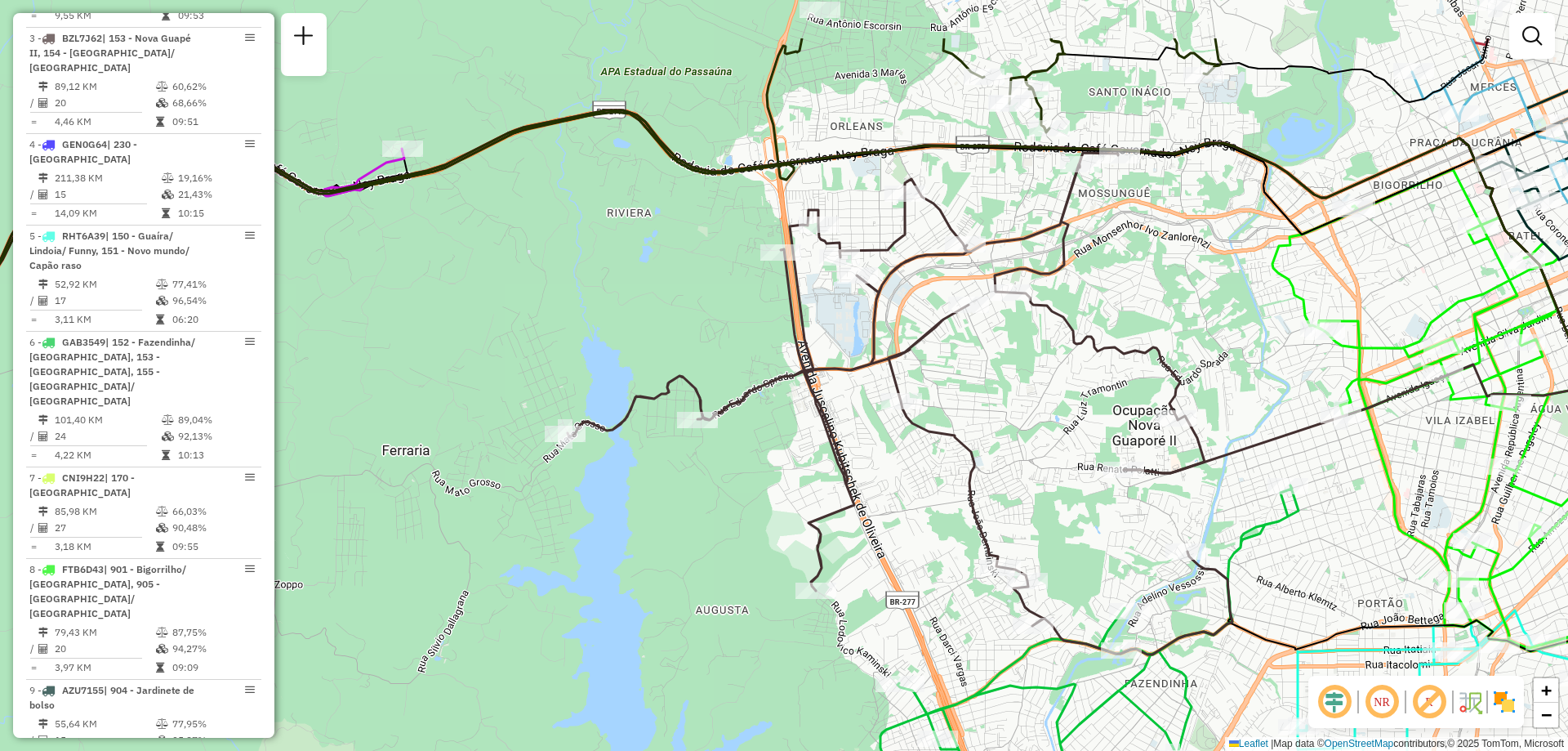
drag, startPoint x: 1147, startPoint y: 125, endPoint x: 1174, endPoint y: 238, distance: 116.2
click at [1174, 238] on div "Janela de atendimento Grade de atendimento Capacidade Transportadoras Veículos …" at bounding box center [784, 376] width 1568 height 751
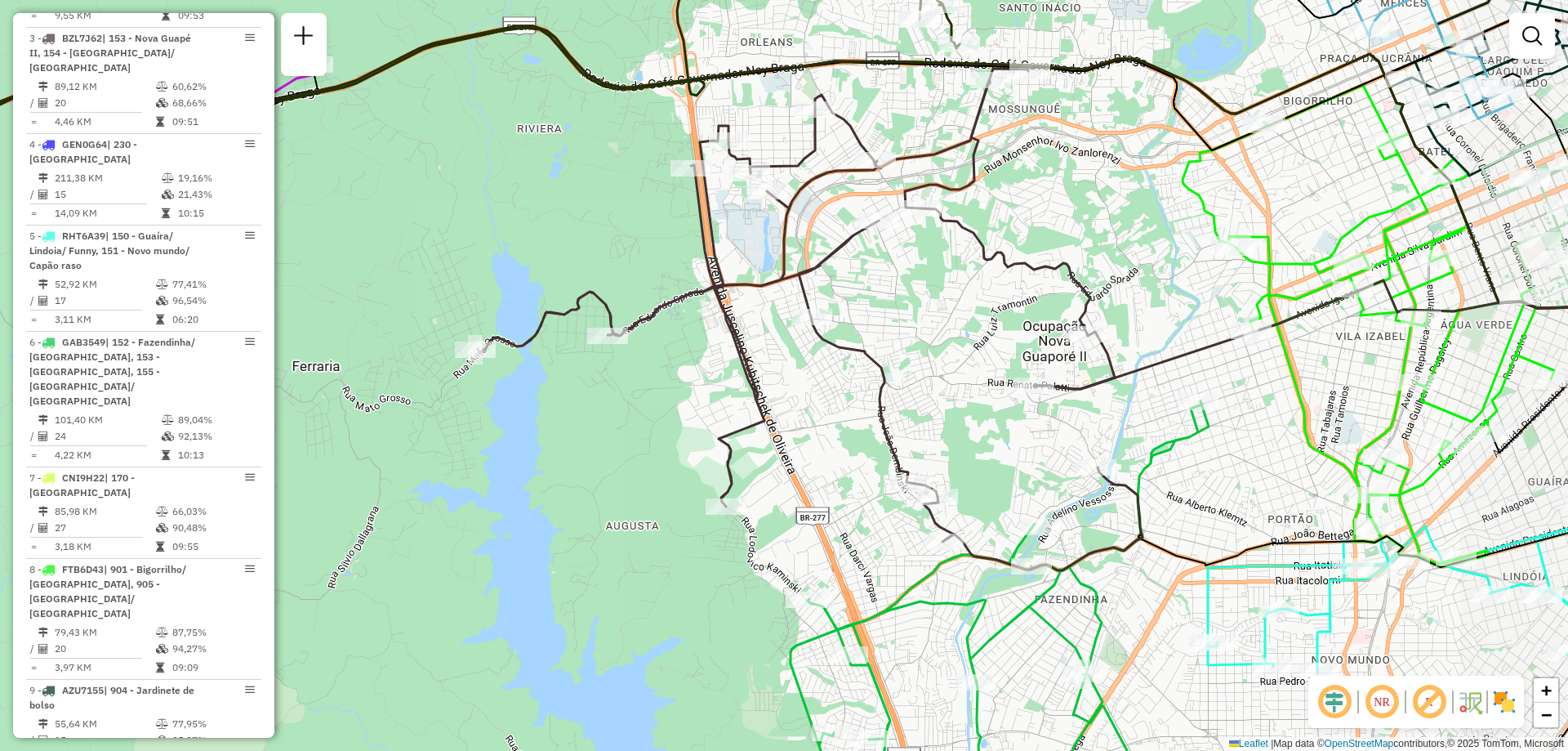
drag, startPoint x: 1289, startPoint y: 513, endPoint x: 1032, endPoint y: 462, distance: 262.0
click at [1050, 479] on div "Janela de atendimento Grade de atendimento Capacidade Transportadoras Veículos …" at bounding box center [784, 376] width 1568 height 751
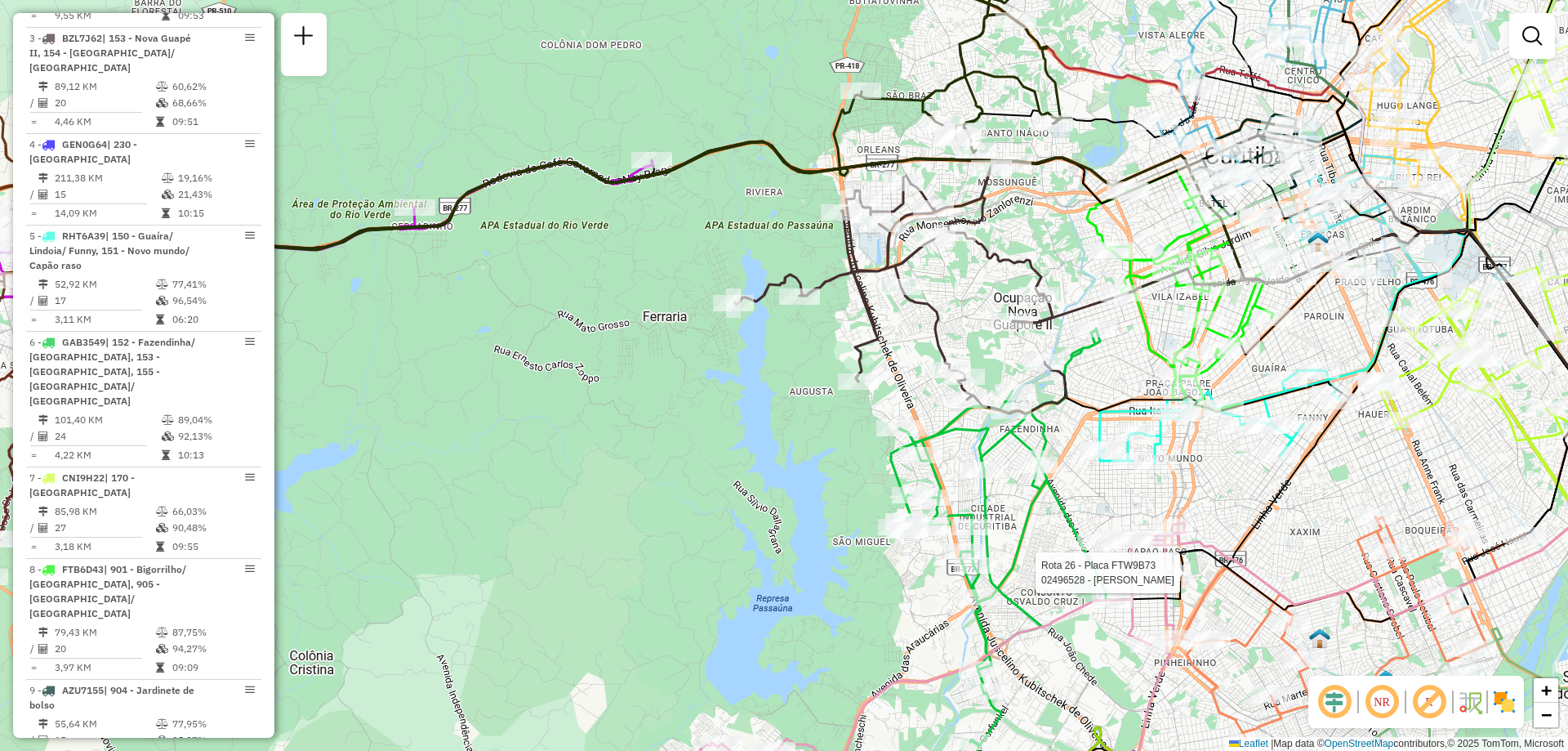
select select "**********"
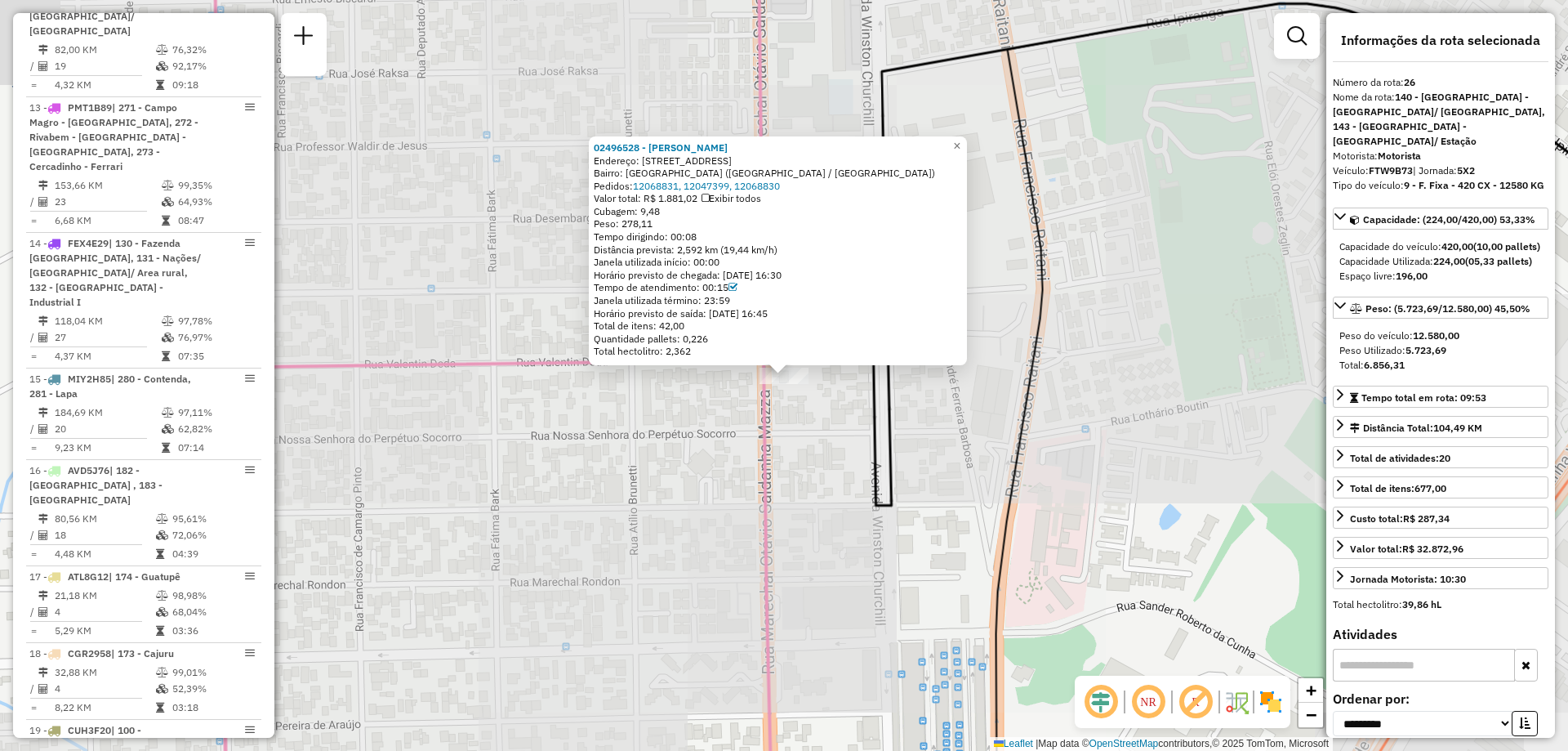
scroll to position [3239, 0]
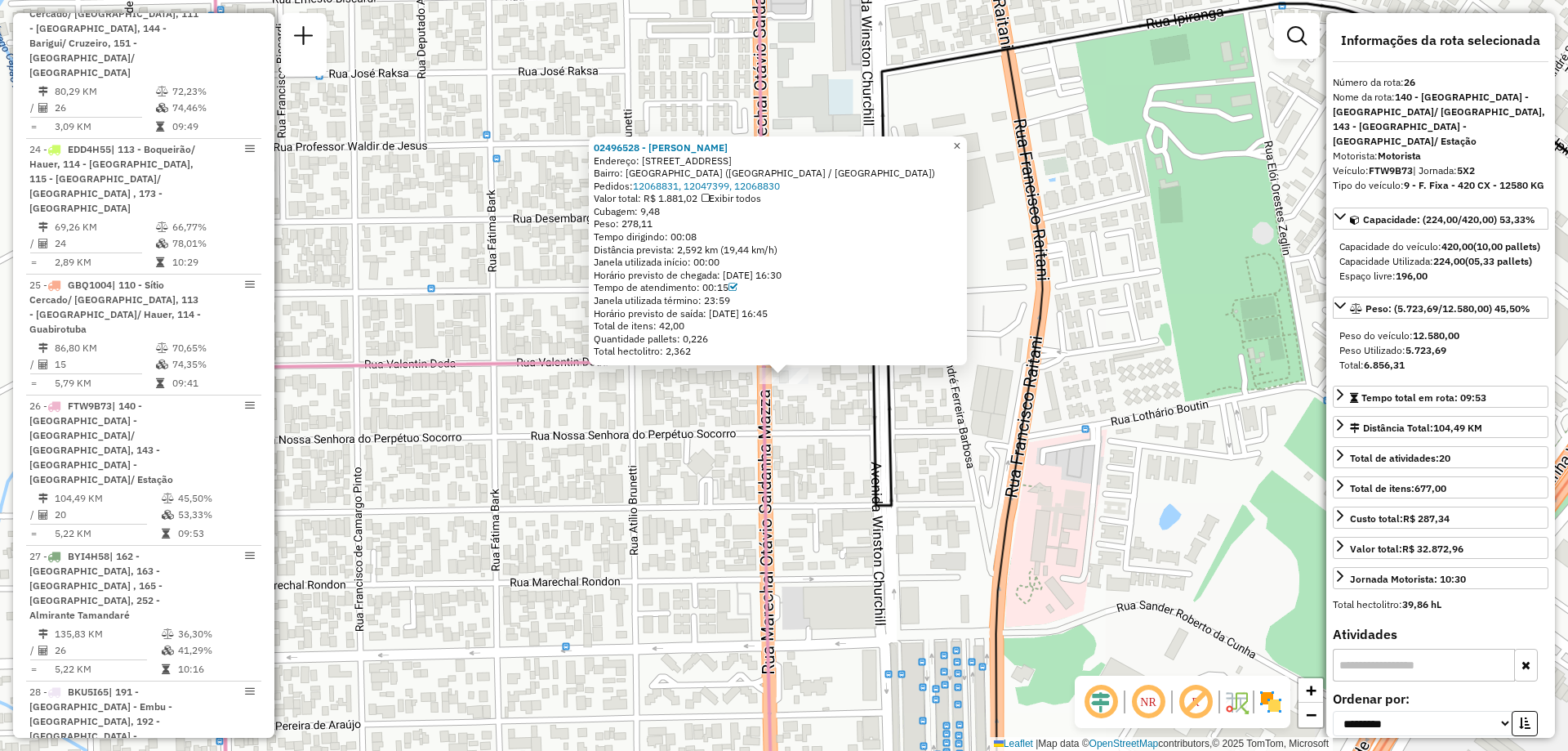
click at [960, 139] on span "×" at bounding box center [956, 146] width 7 height 14
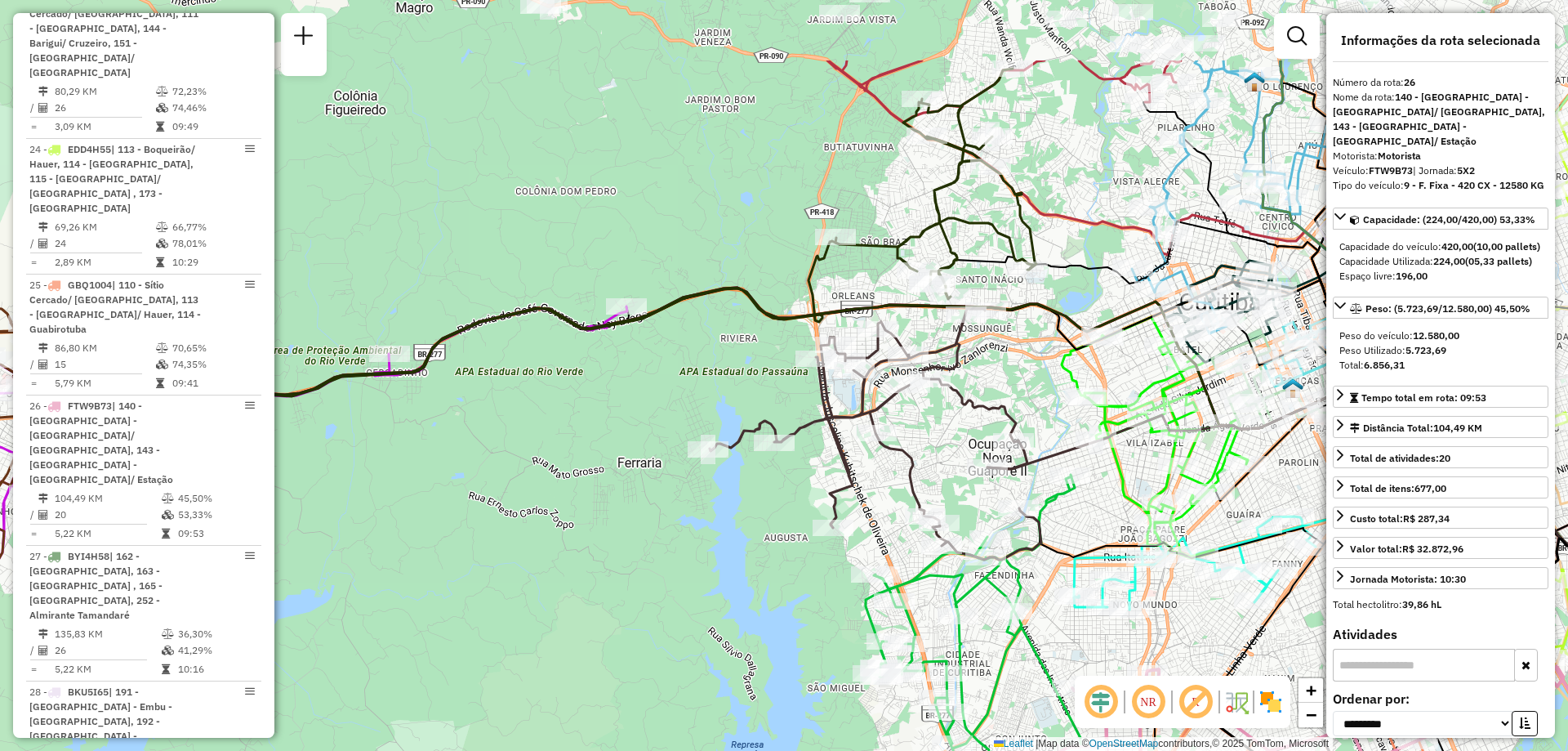
drag, startPoint x: 974, startPoint y: 216, endPoint x: 1003, endPoint y: 352, distance: 139.1
click at [1003, 352] on div "Janela de atendimento Grade de atendimento Capacidade Transportadoras Veículos …" at bounding box center [784, 376] width 1568 height 751
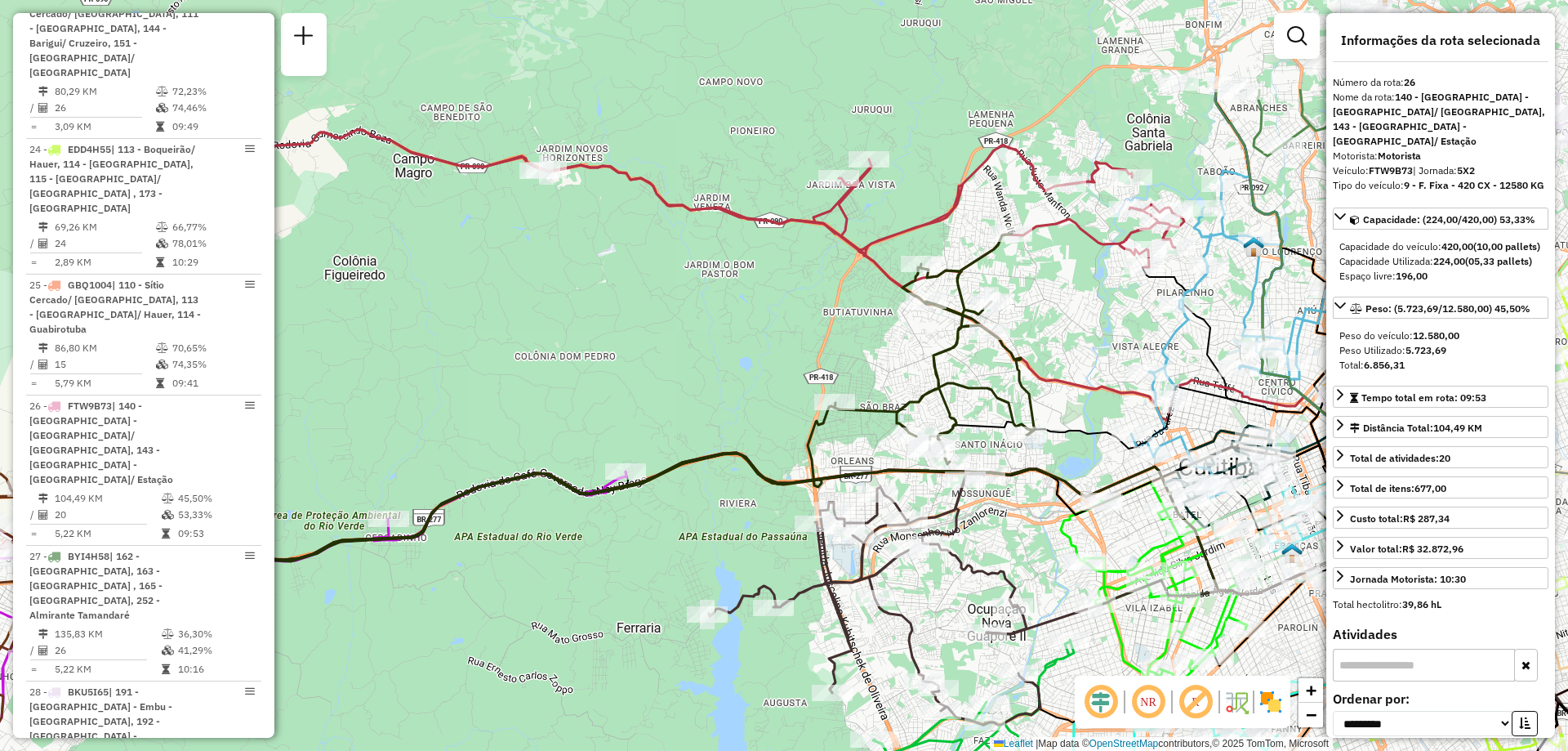
drag, startPoint x: 998, startPoint y: 266, endPoint x: 999, endPoint y: 420, distance: 154.0
click at [999, 420] on icon at bounding box center [1322, 598] width 785 height 423
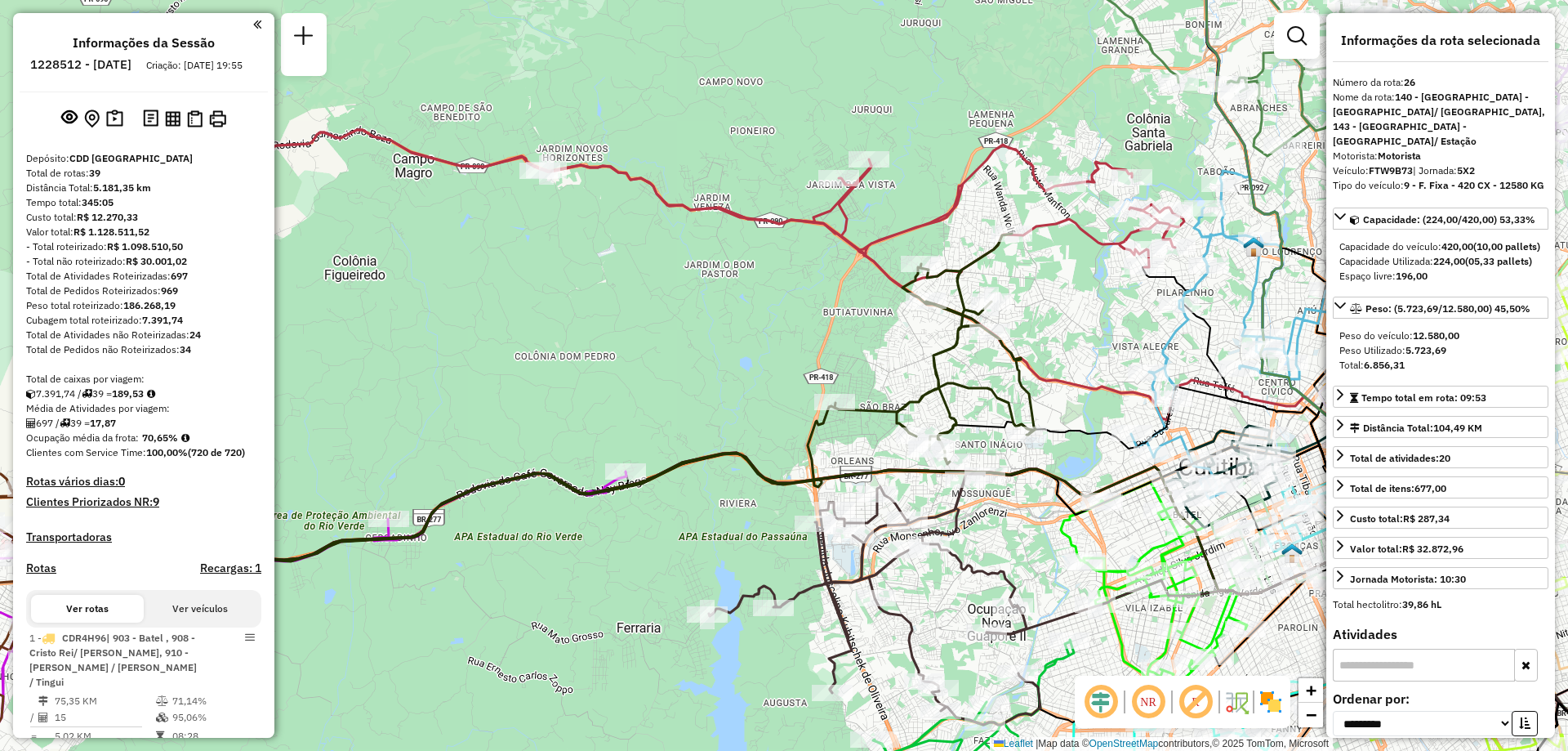
select select "**********"
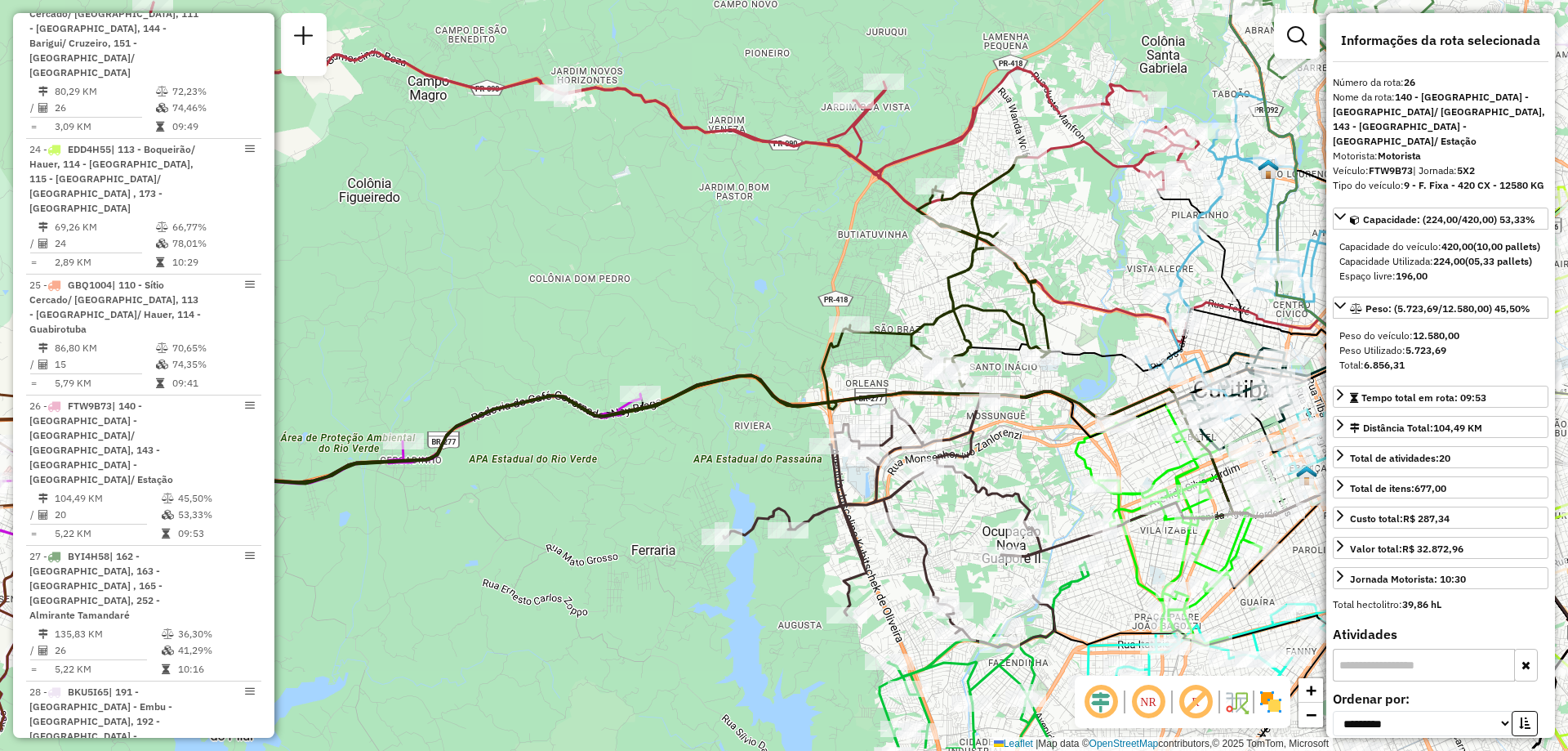
drag, startPoint x: 754, startPoint y: 328, endPoint x: 751, endPoint y: 185, distance: 143.0
click at [751, 185] on div "Janela de atendimento Grade de atendimento Capacidade Transportadoras Veículos …" at bounding box center [784, 376] width 1568 height 751
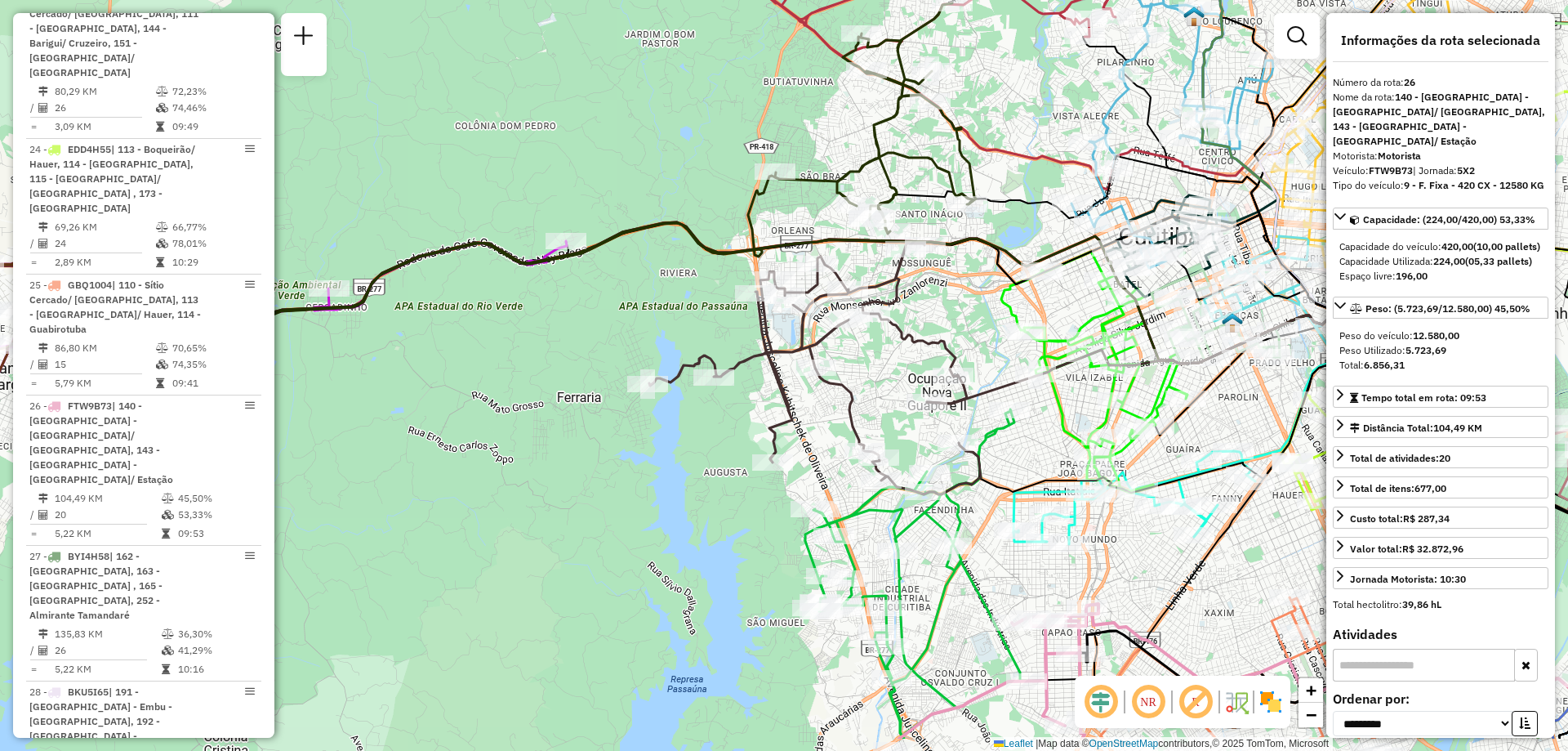
drag, startPoint x: 743, startPoint y: 492, endPoint x: 686, endPoint y: 403, distance: 105.7
click at [686, 403] on div "Janela de atendimento Grade de atendimento Capacidade Transportadoras Veículos …" at bounding box center [784, 376] width 1568 height 751
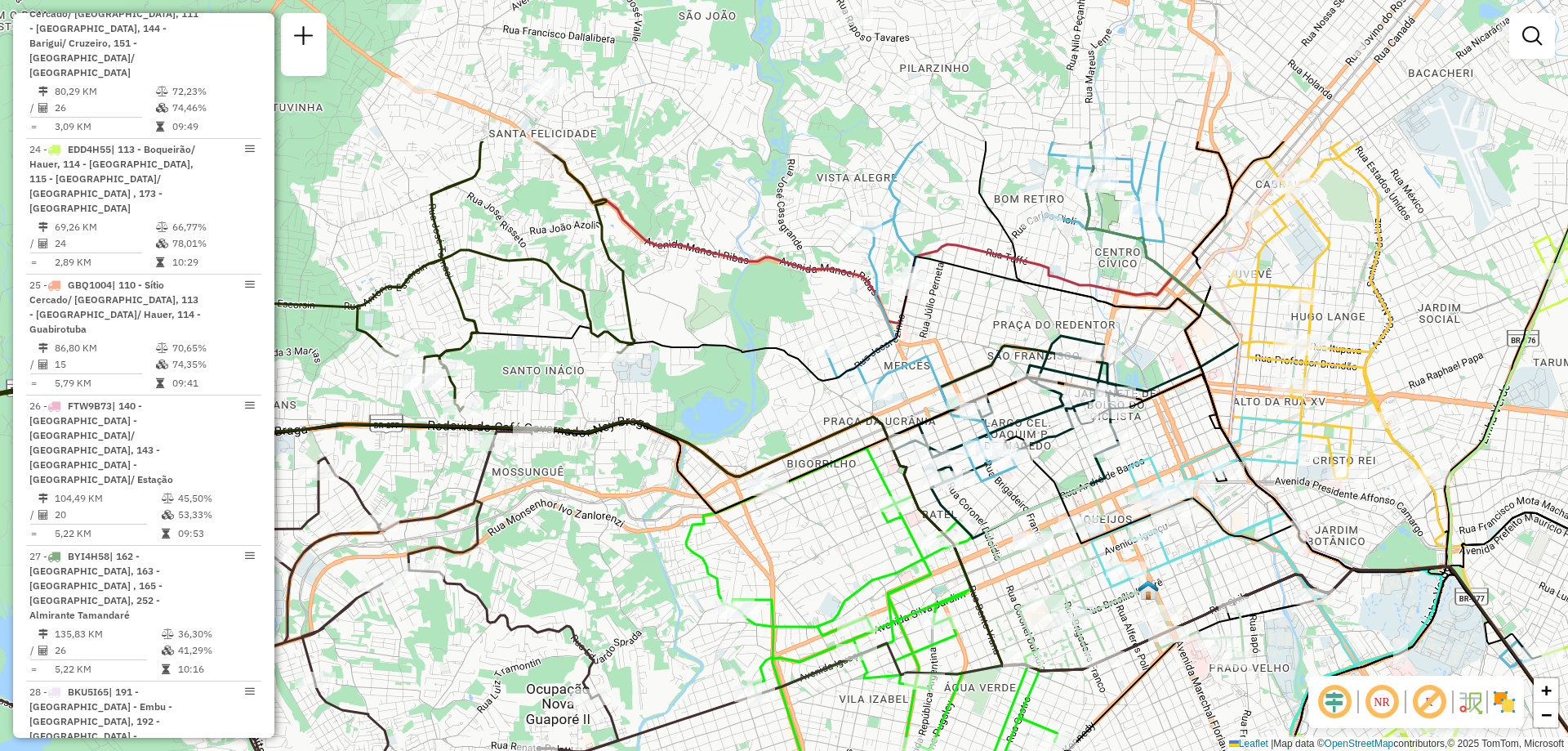
drag, startPoint x: 1142, startPoint y: 154, endPoint x: 1157, endPoint y: 371, distance: 217.5
click at [1157, 371] on div "Janela de atendimento Grade de atendimento Capacidade Transportadoras Veículos …" at bounding box center [784, 376] width 1568 height 751
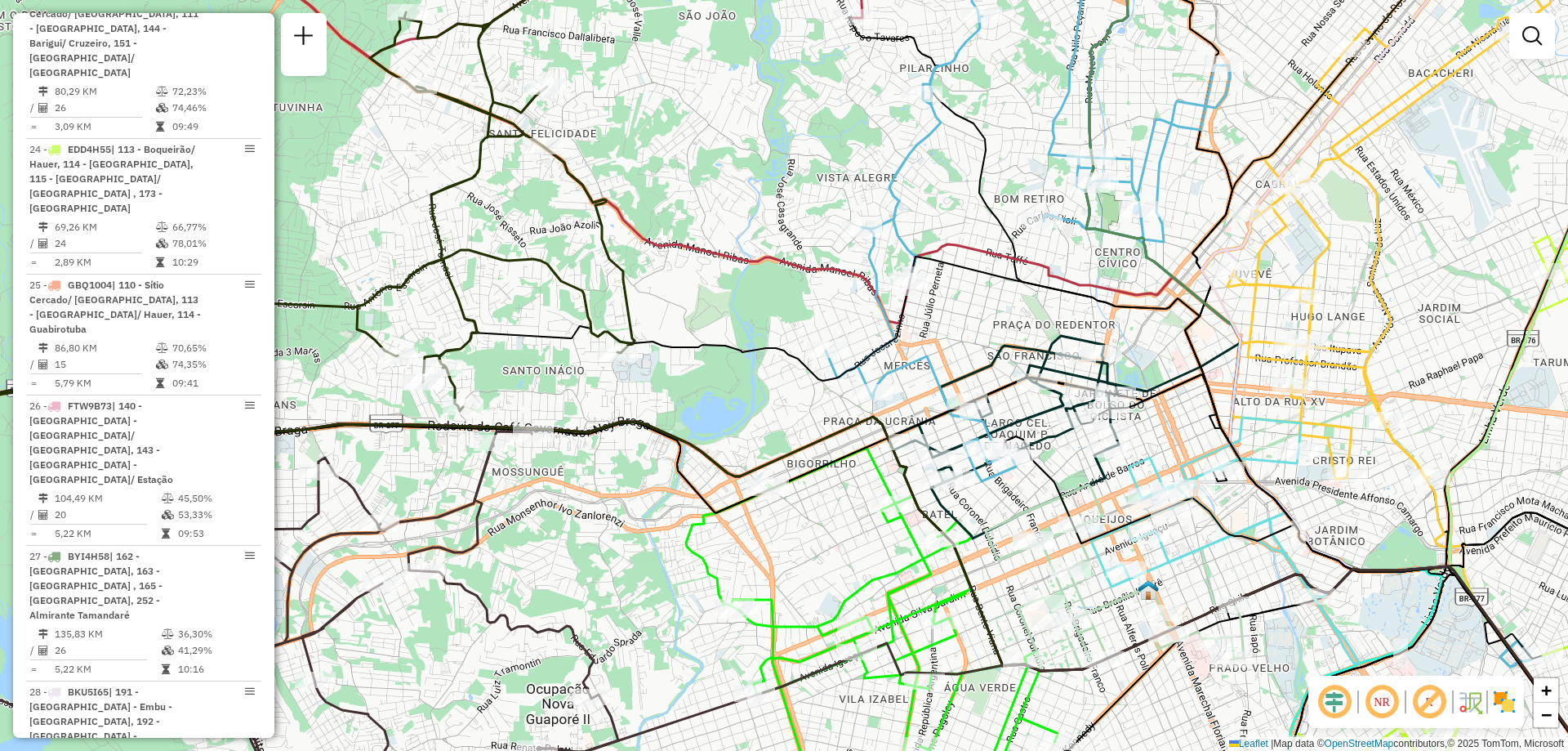
click at [890, 373] on icon at bounding box center [1027, 203] width 404 height 556
select select "**********"
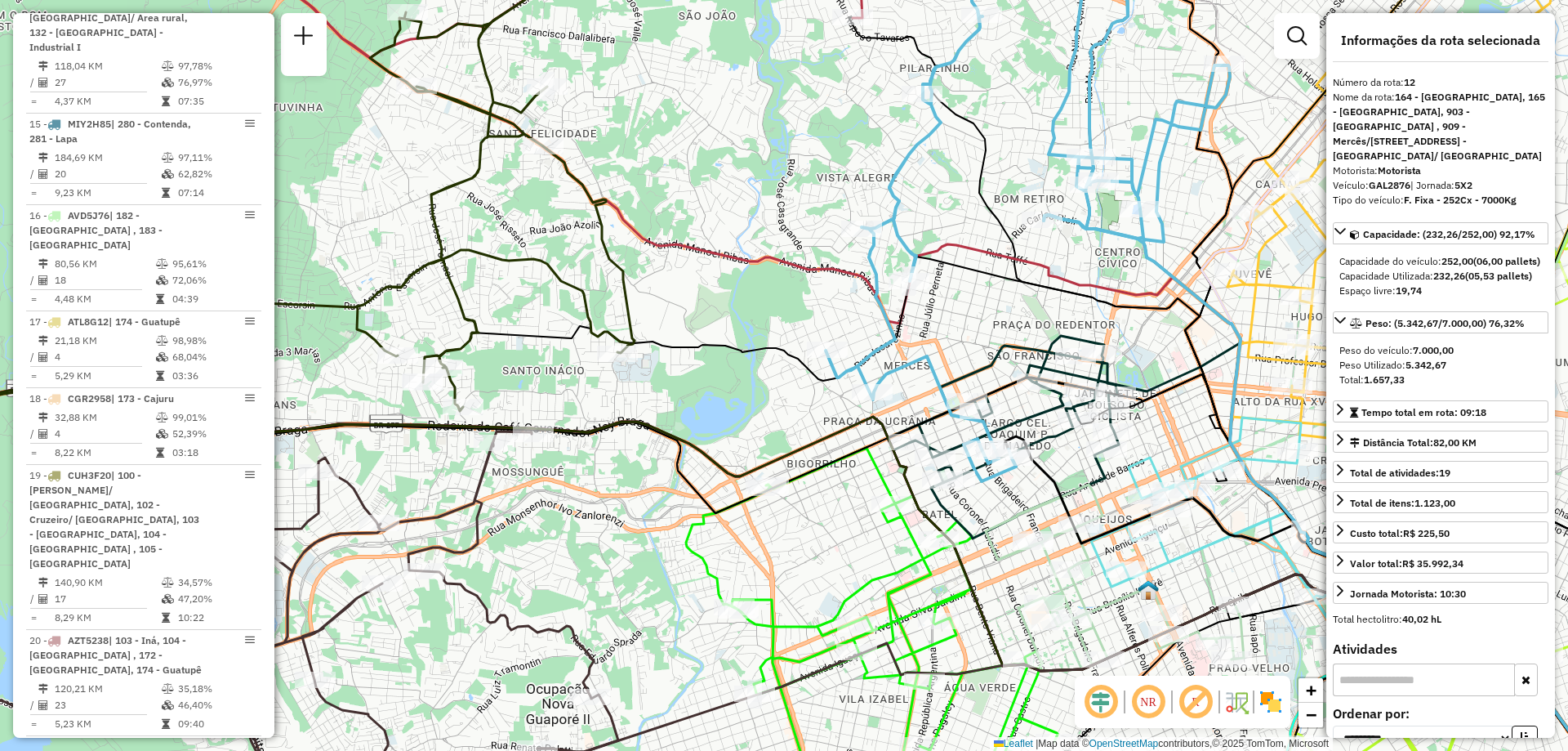
scroll to position [1724, 0]
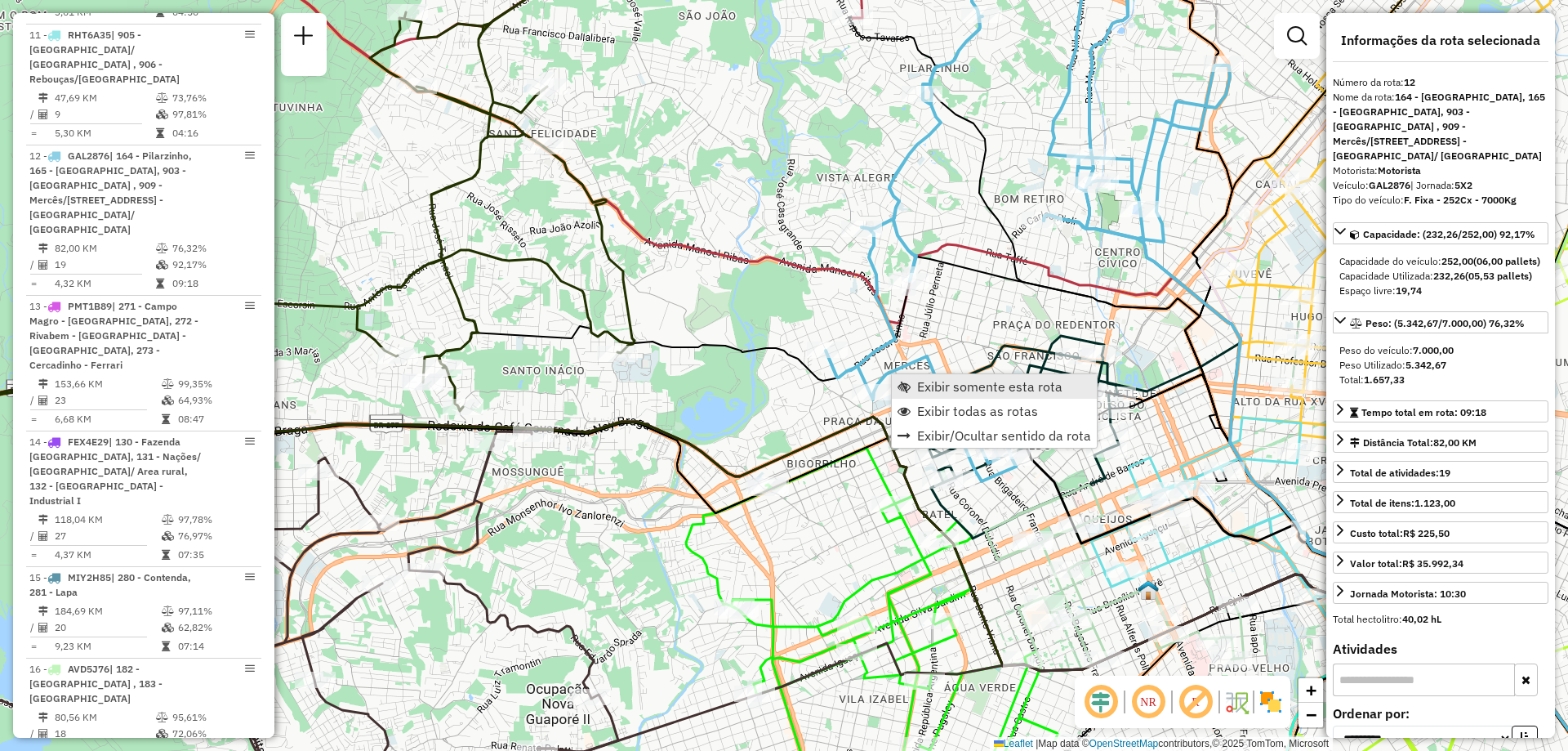
click at [1000, 388] on span "Exibir somente esta rota" at bounding box center [989, 385] width 145 height 13
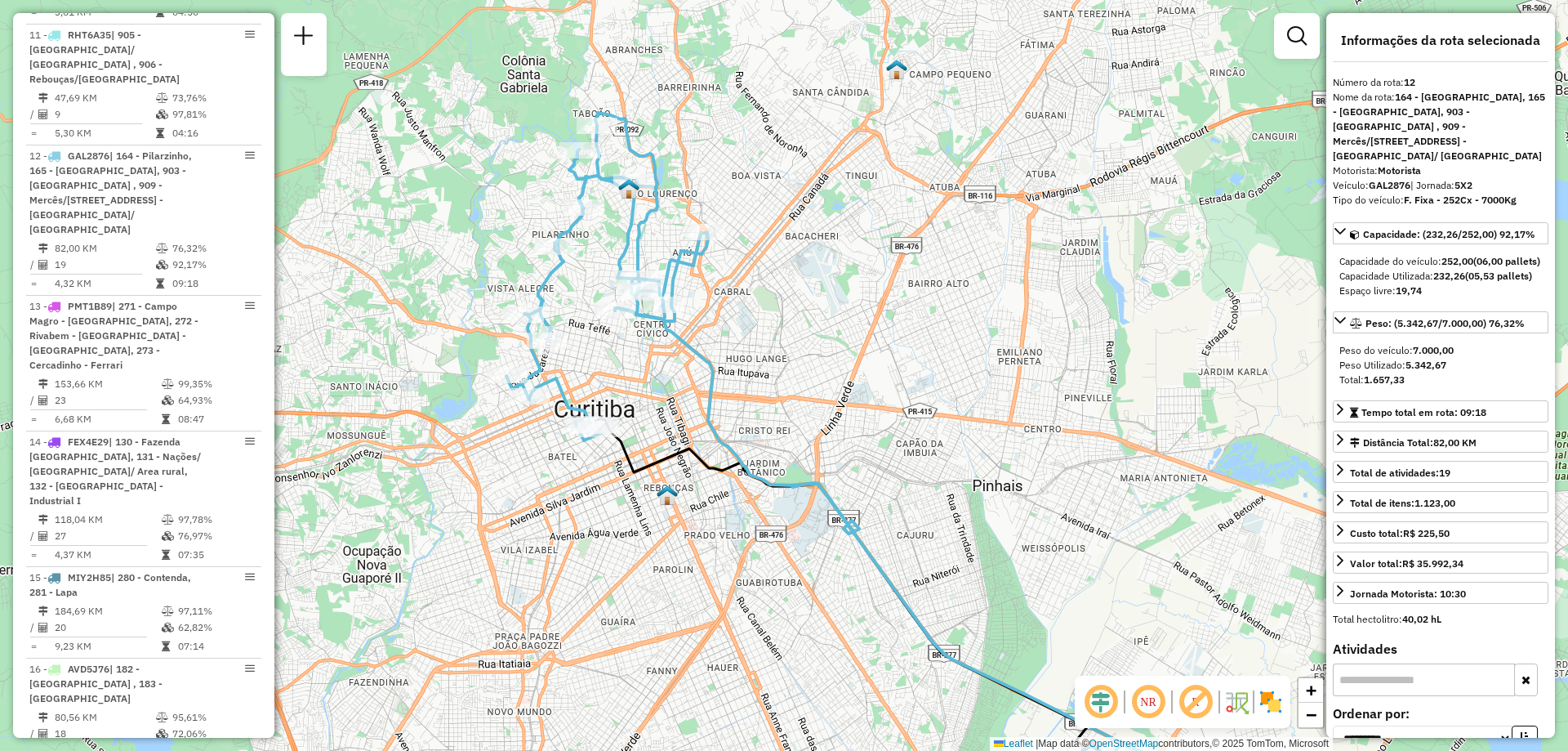
drag, startPoint x: 726, startPoint y: 301, endPoint x: 775, endPoint y: 365, distance: 80.6
click at [775, 365] on div "Janela de atendimento Grade de atendimento Capacidade Transportadoras Veículos …" at bounding box center [784, 376] width 1568 height 751
click at [1263, 697] on img at bounding box center [1270, 701] width 26 height 26
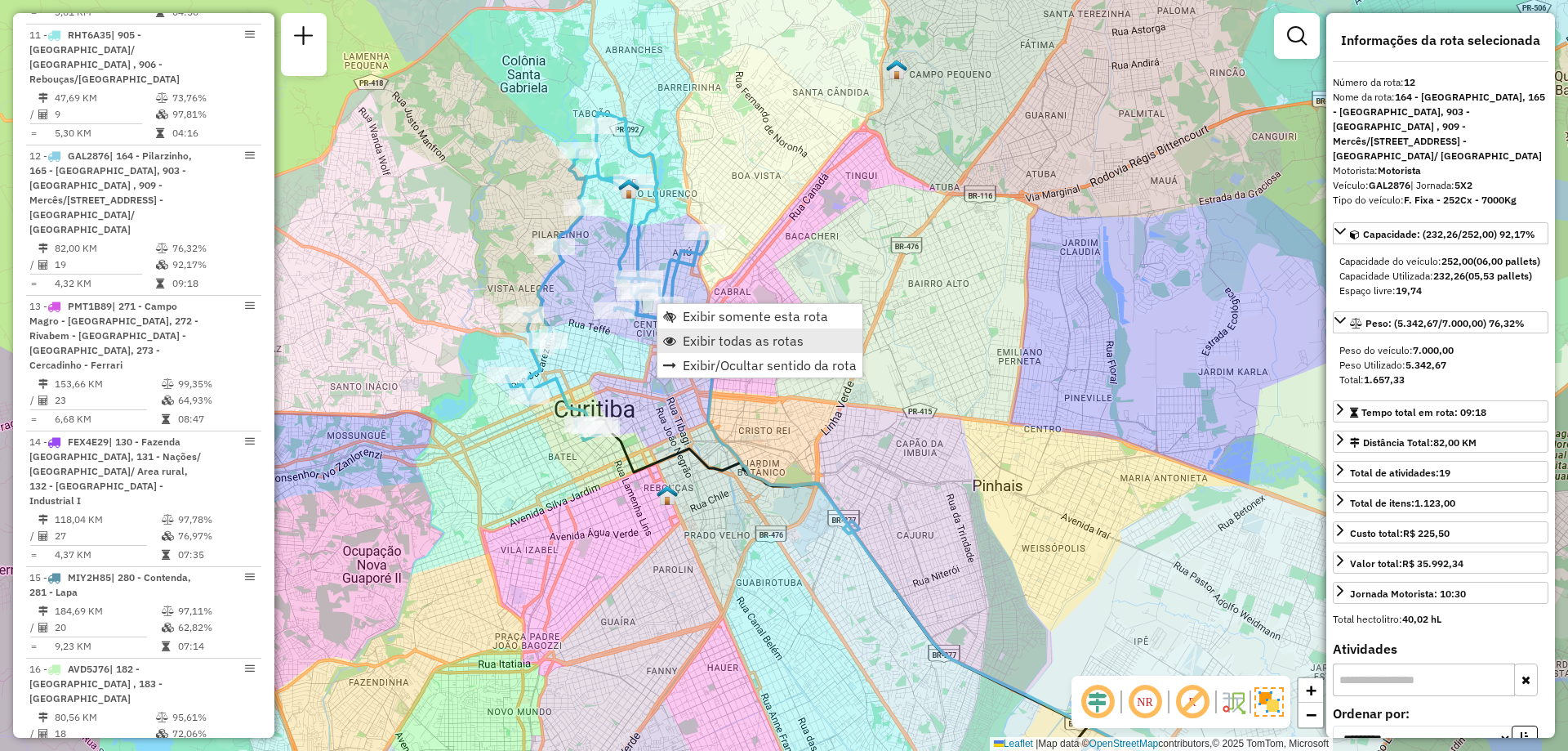
click at [683, 341] on span "Exibir todas as rotas" at bounding box center [743, 340] width 121 height 13
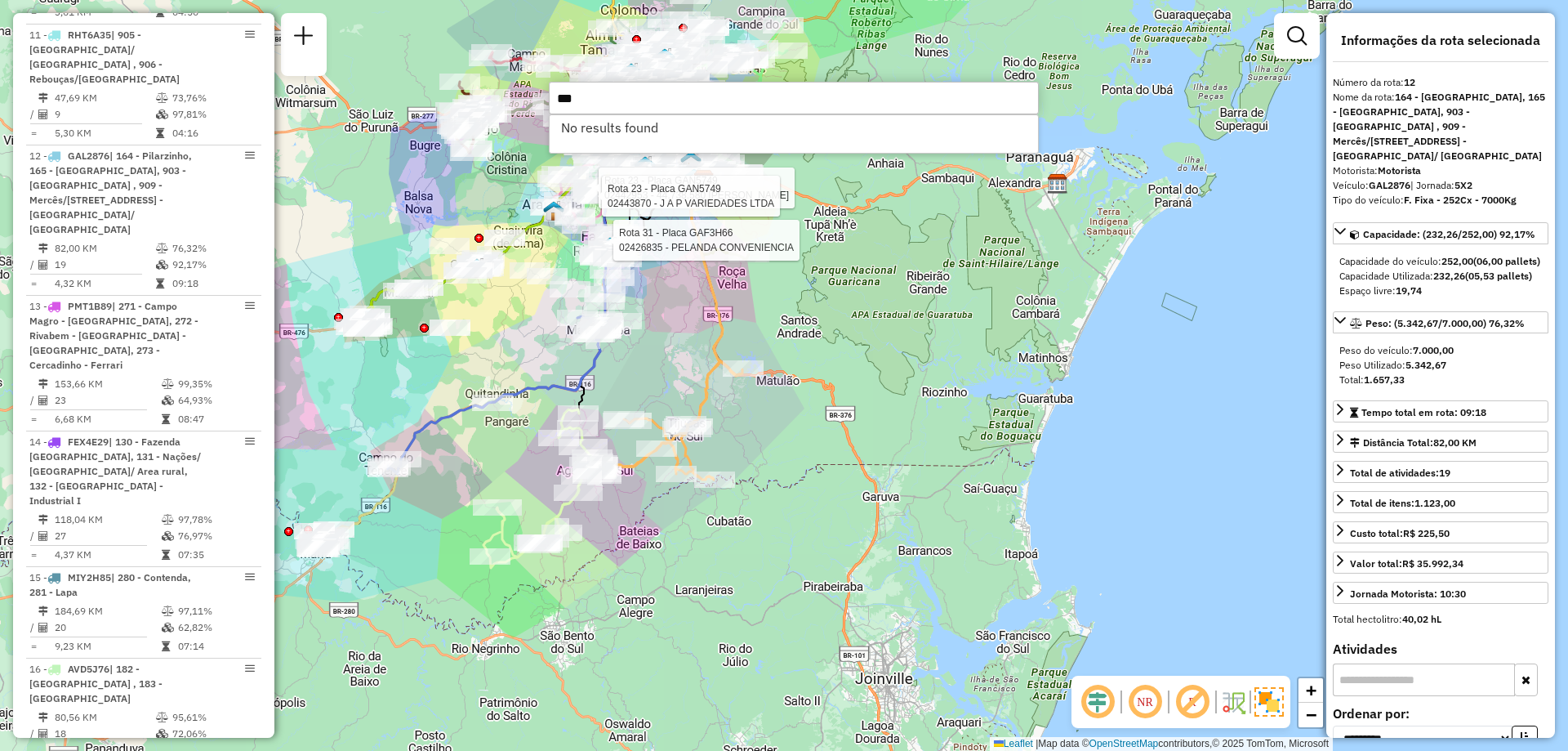
click at [534, 112] on hb-router-mapa "Informações da Sessão 1228512 - [DATE] Criação: [DATE] 19:55 Depósito: CDD [GEO…" at bounding box center [784, 376] width 1568 height 751
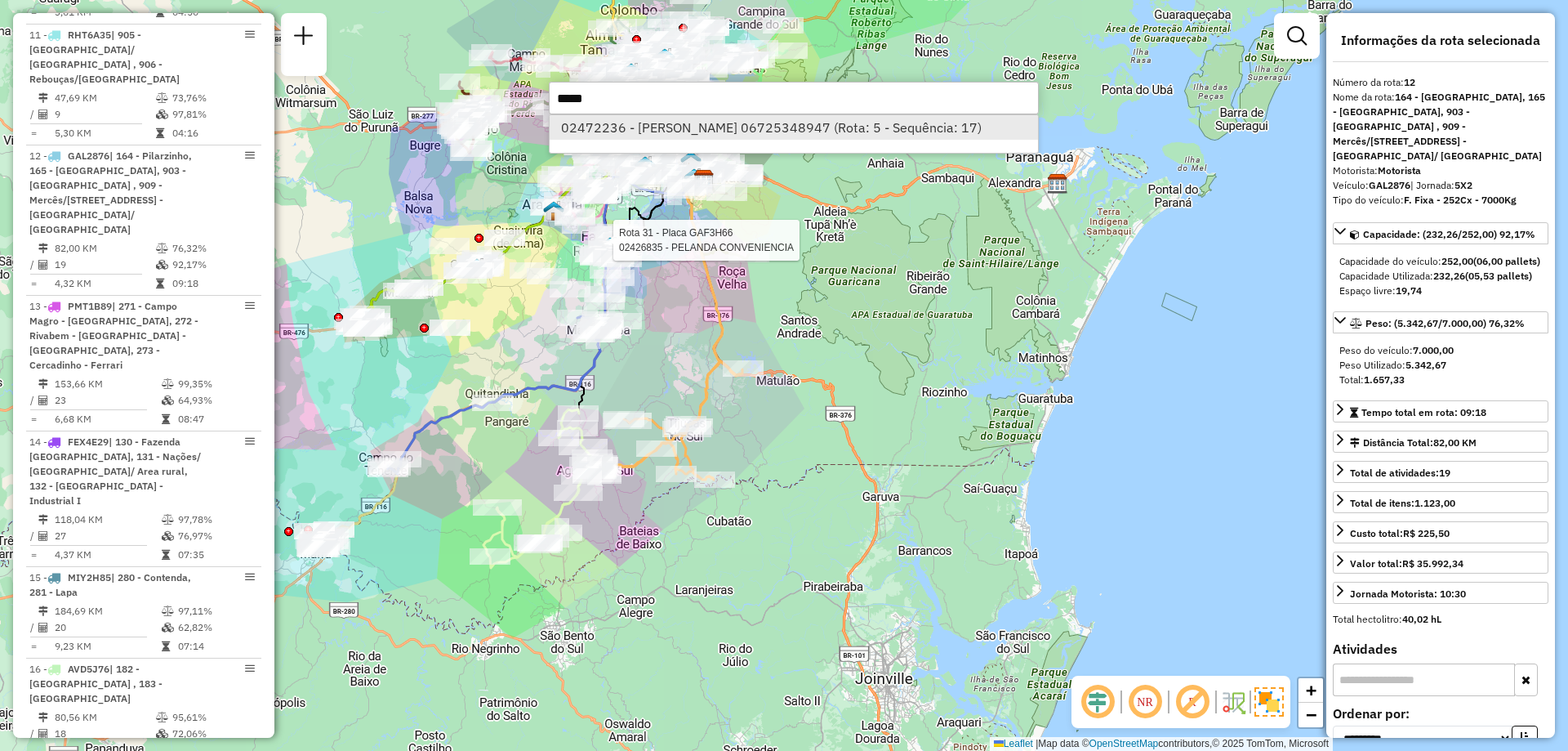
type input "*****"
click at [652, 126] on li "02472236 - [PERSON_NAME] 06725348947 (Rota: 5 - Sequência: 17)" at bounding box center [793, 127] width 489 height 25
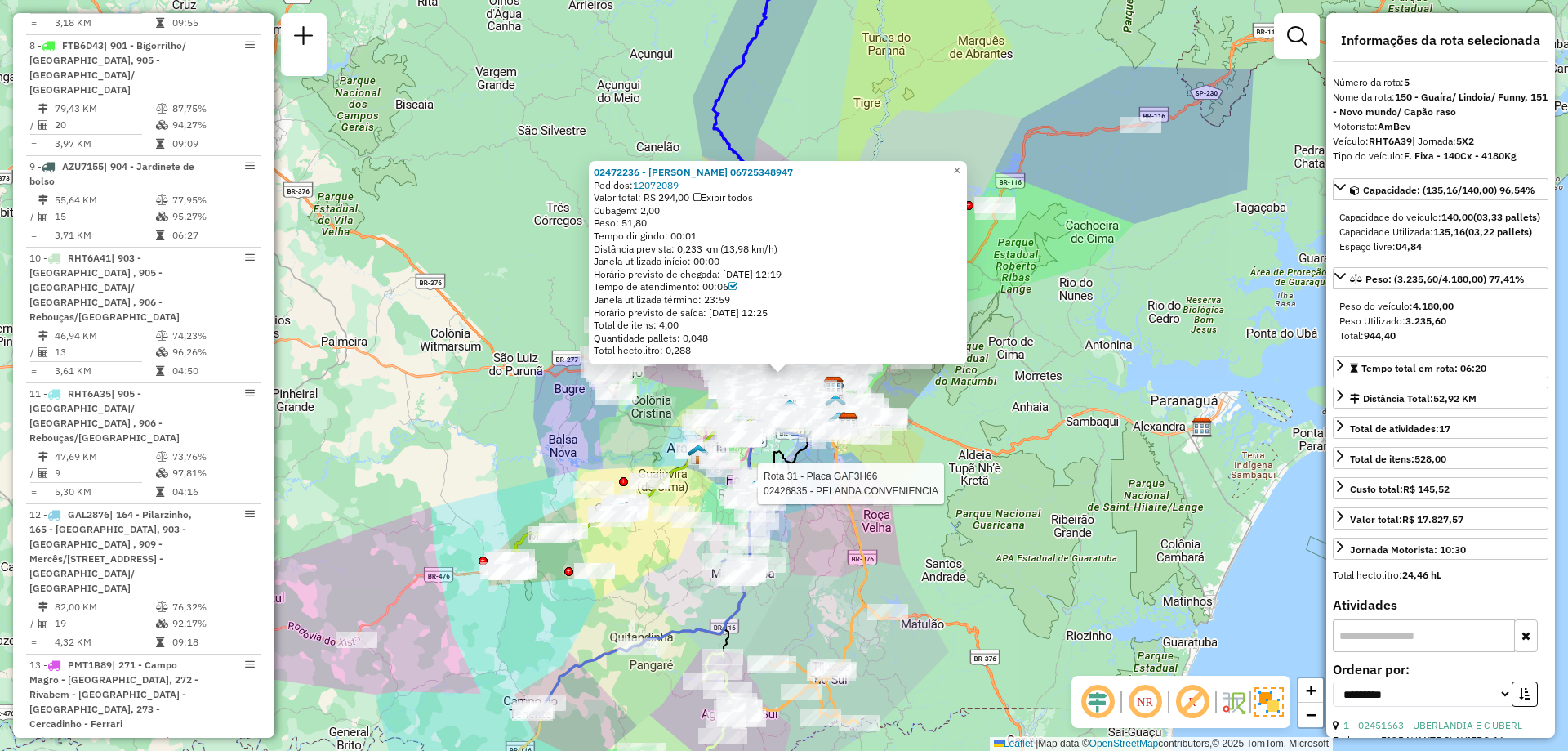
scroll to position [1009, 0]
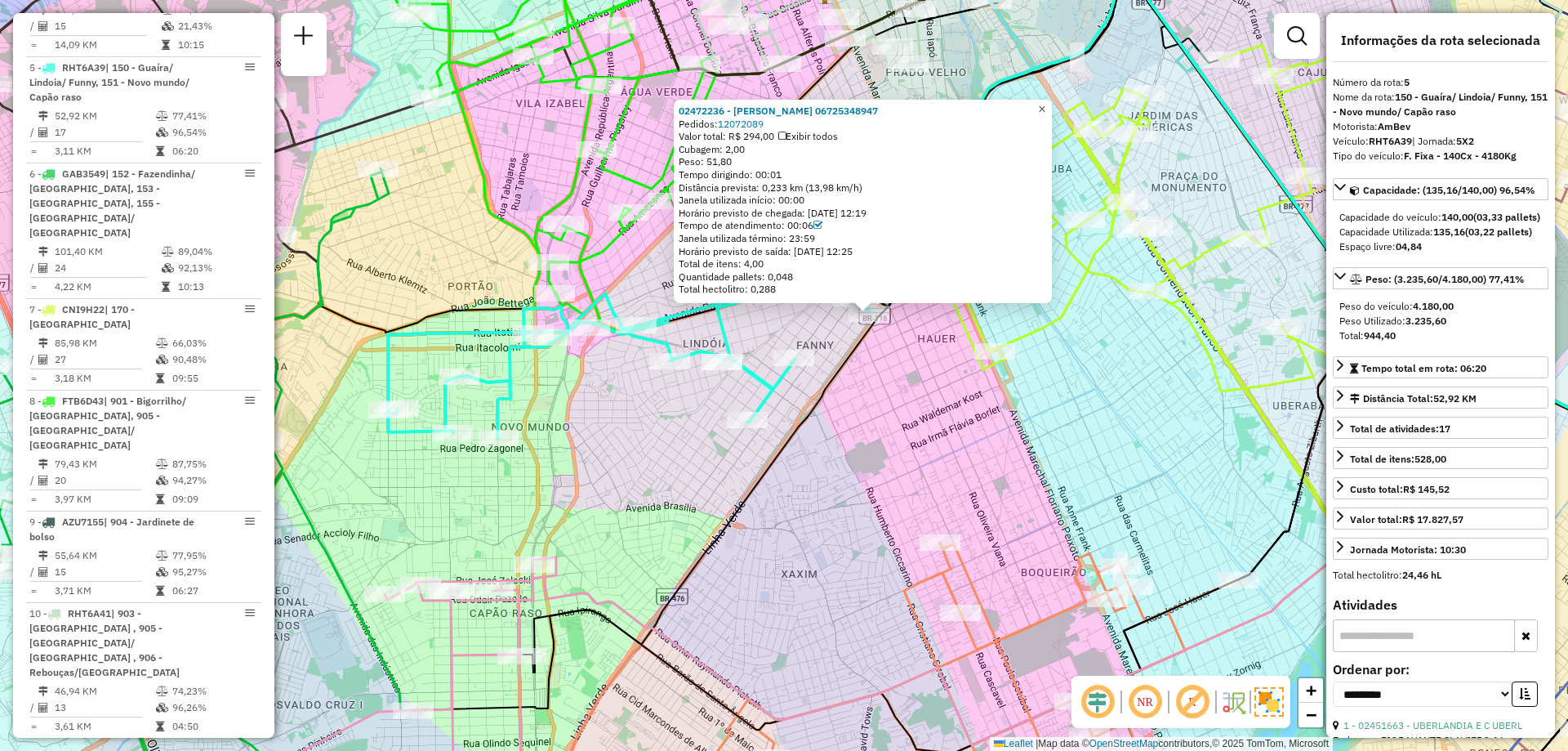
click at [1046, 106] on span "×" at bounding box center [1041, 109] width 7 height 14
